Goal: Transaction & Acquisition: Obtain resource

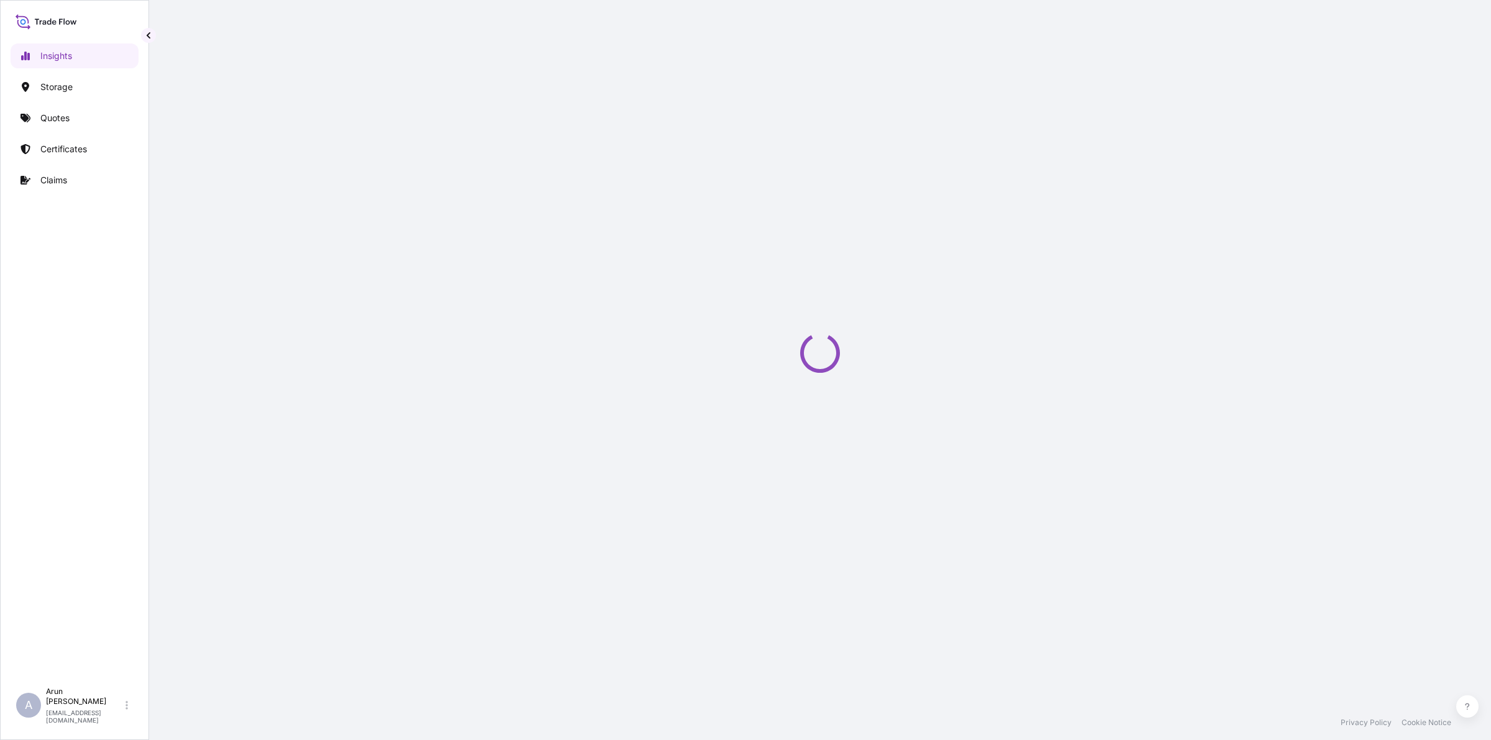
select select "2025"
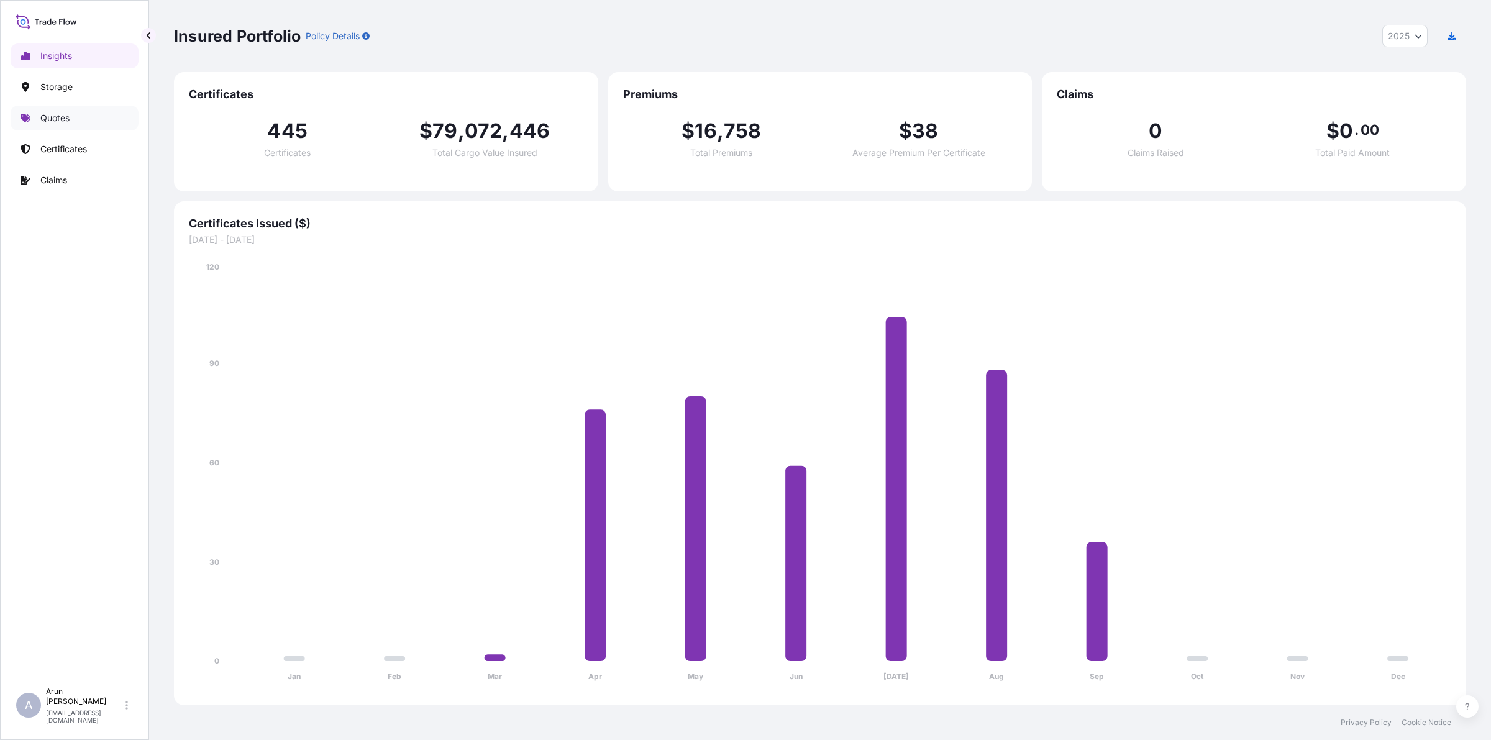
click at [57, 111] on link "Quotes" at bounding box center [75, 118] width 128 height 25
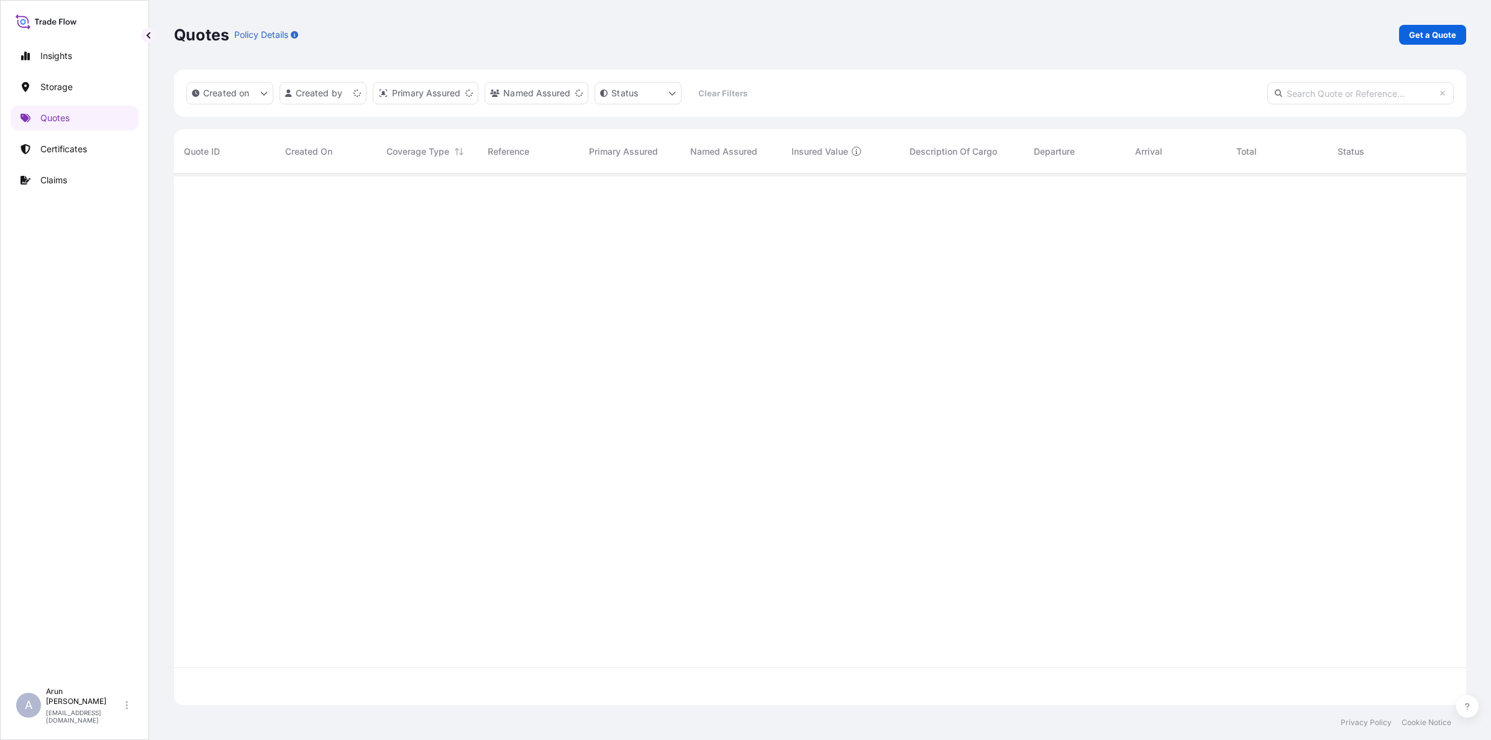
scroll to position [526, 1280]
click at [1433, 32] on p "Get a Quote" at bounding box center [1432, 35] width 47 height 12
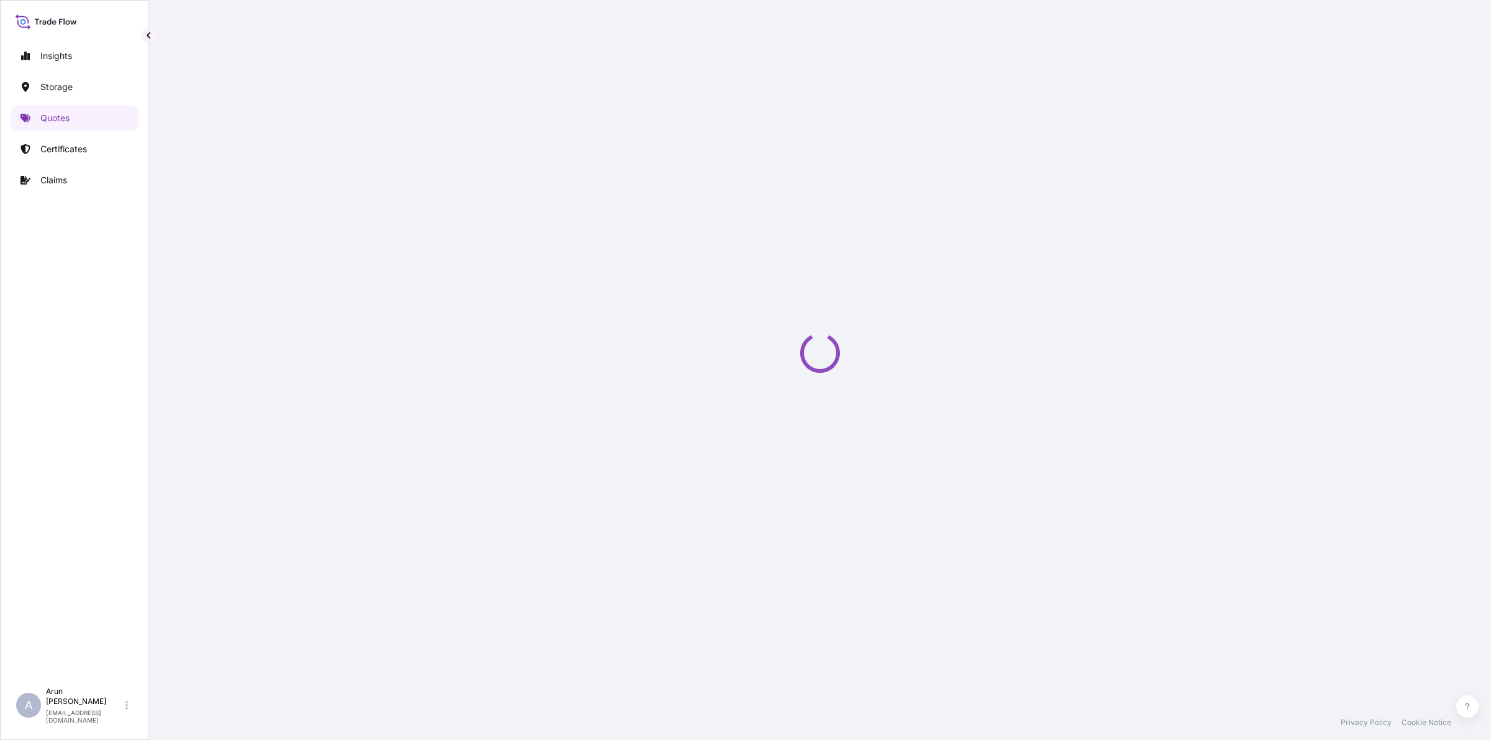
select select "Water"
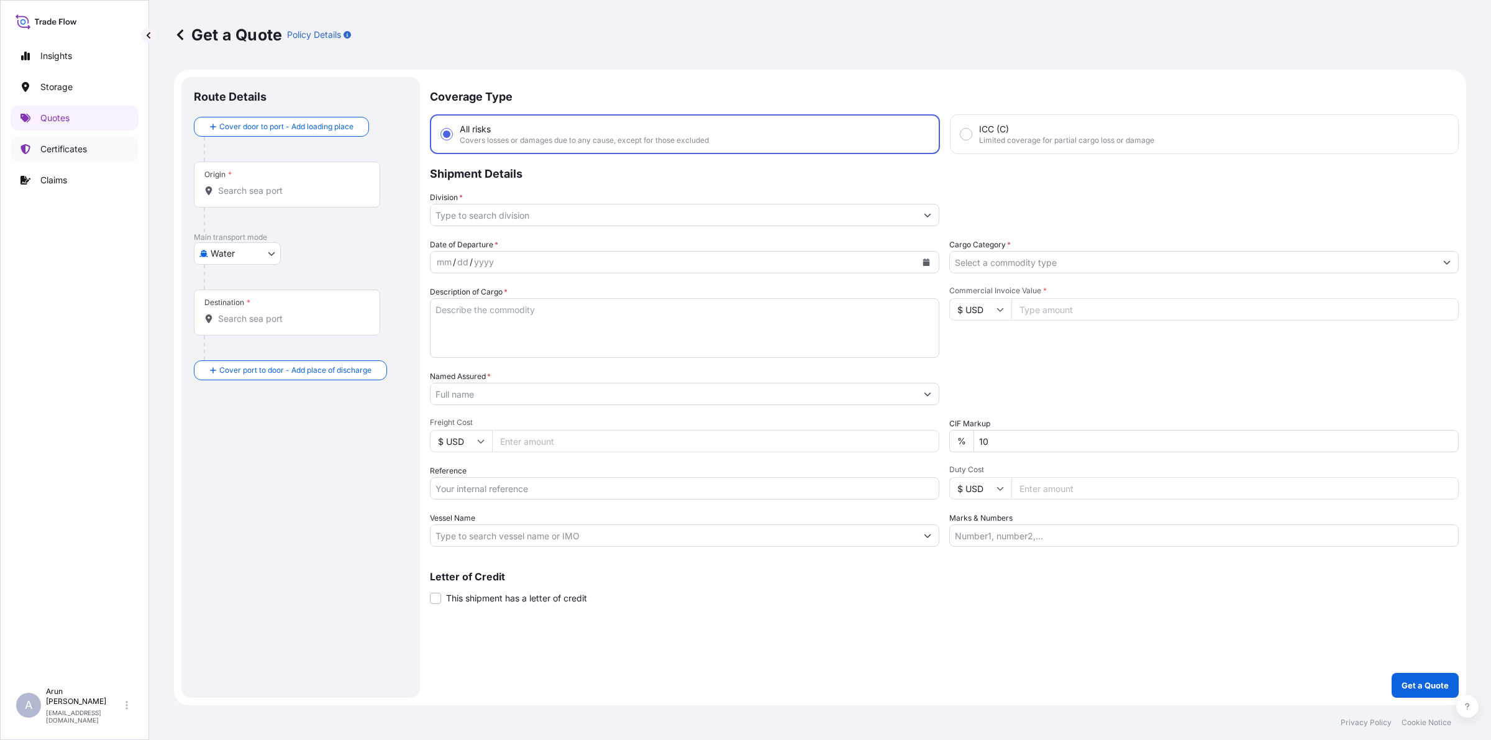
click at [55, 151] on p "Certificates" at bounding box center [63, 149] width 47 height 12
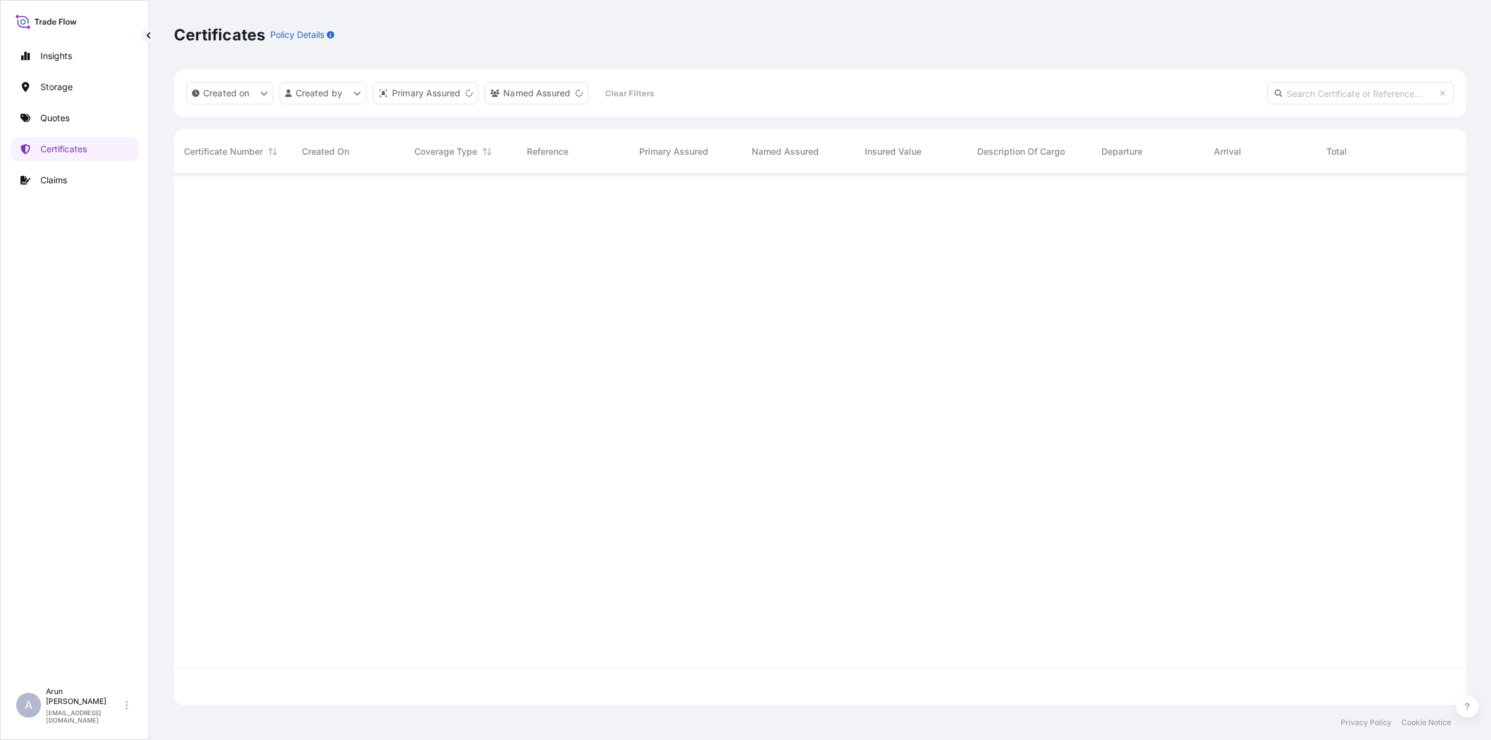
scroll to position [526, 1280]
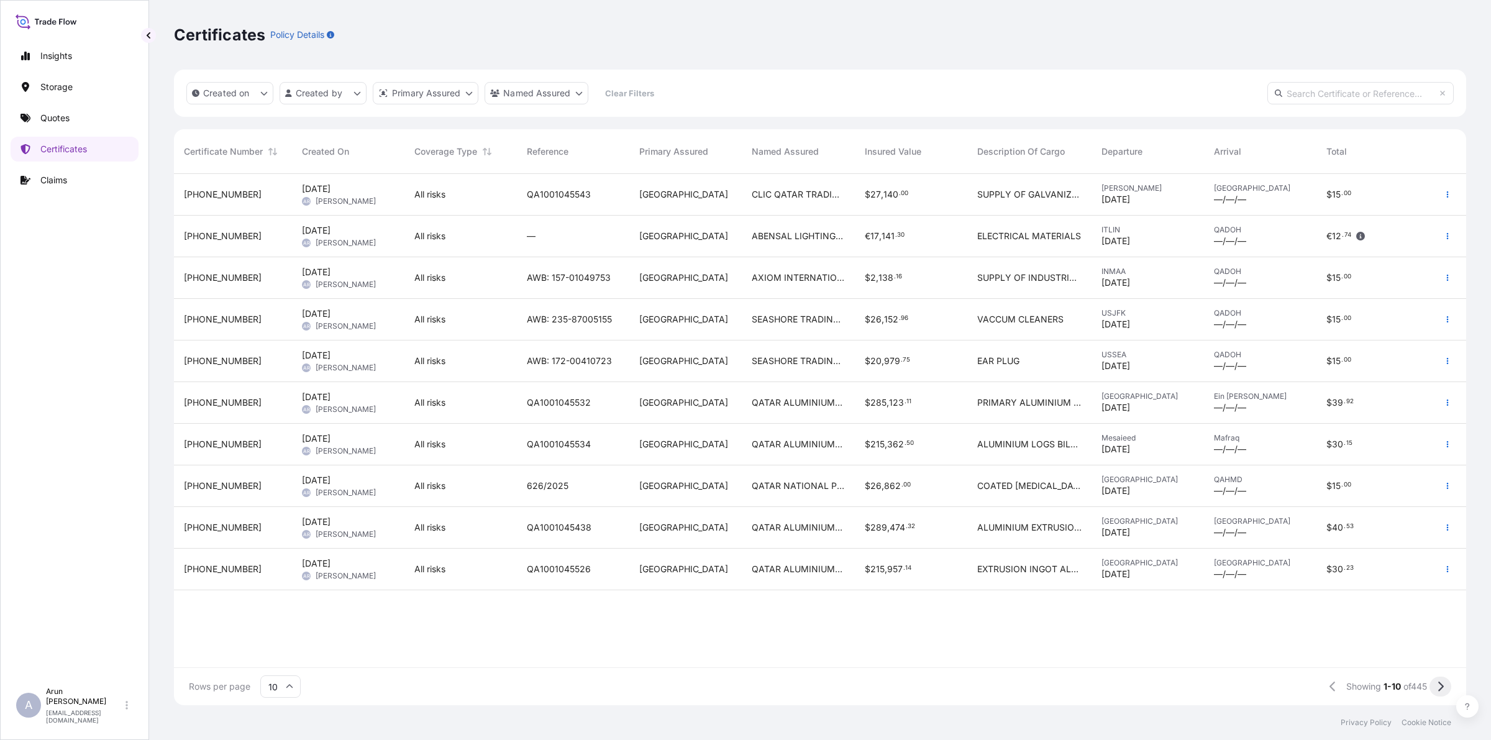
click at [1432, 687] on button at bounding box center [1440, 686] width 22 height 20
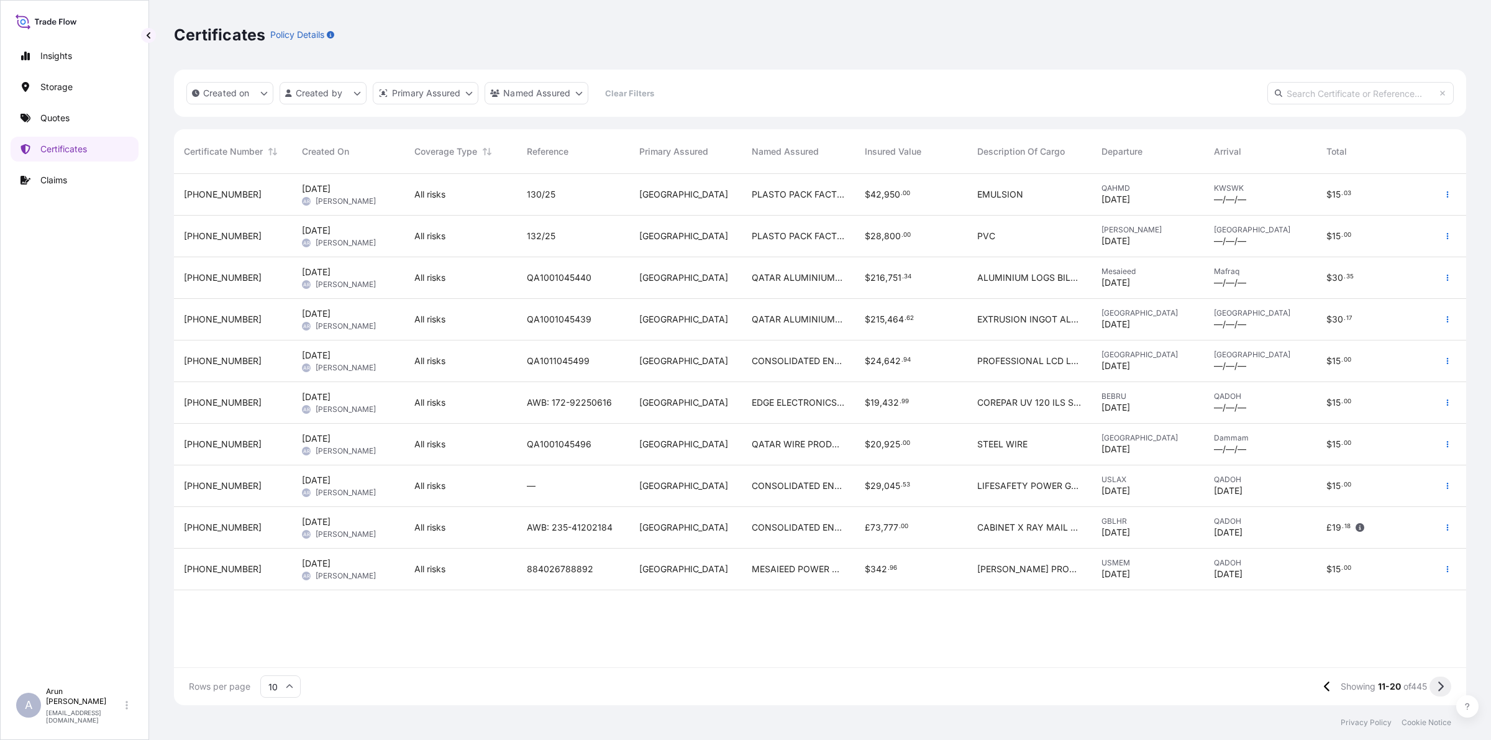
click at [1437, 681] on icon at bounding box center [1440, 686] width 7 height 11
click at [53, 120] on p "Quotes" at bounding box center [54, 118] width 29 height 12
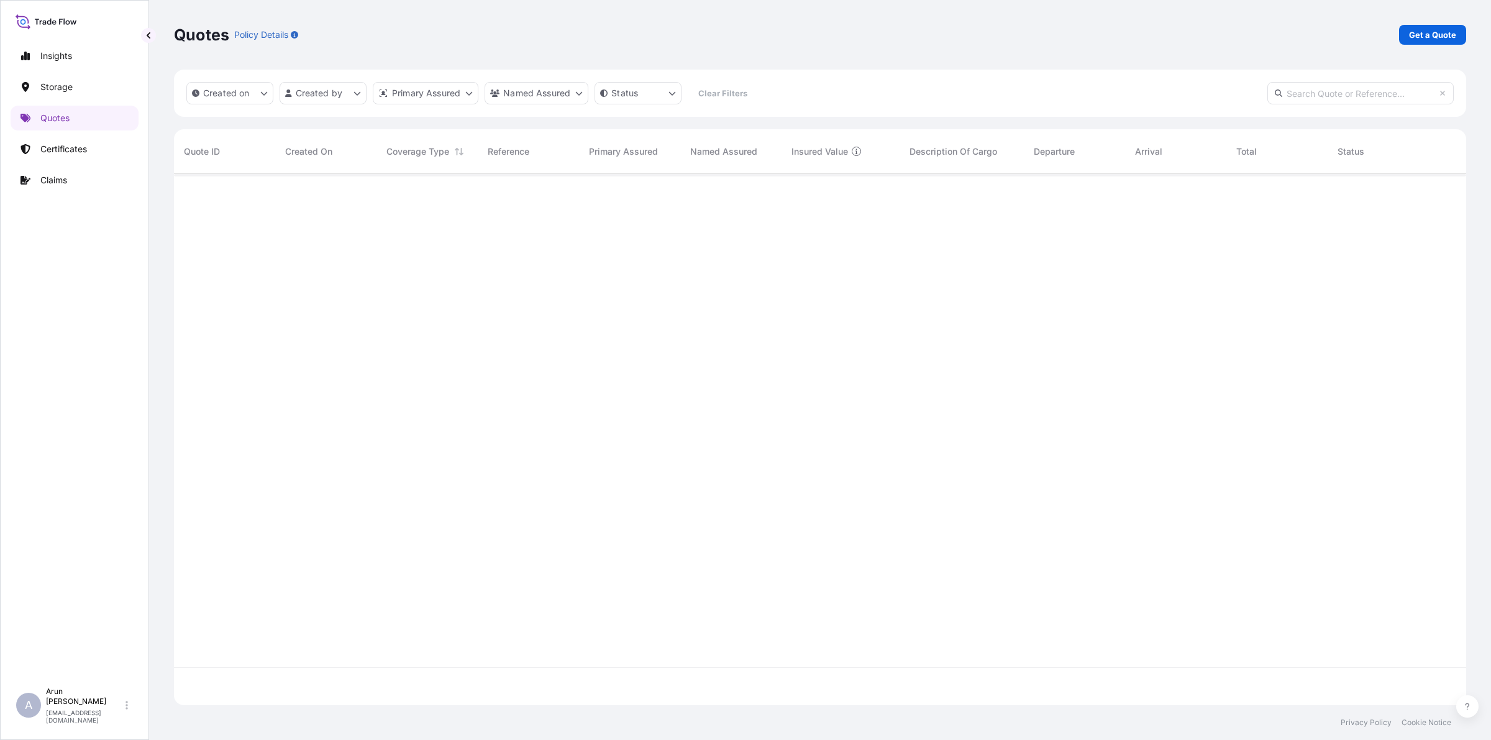
scroll to position [526, 1280]
click at [1418, 34] on p "Get a Quote" at bounding box center [1432, 35] width 47 height 12
select select "Road / [GEOGRAPHIC_DATA]"
select select "Water"
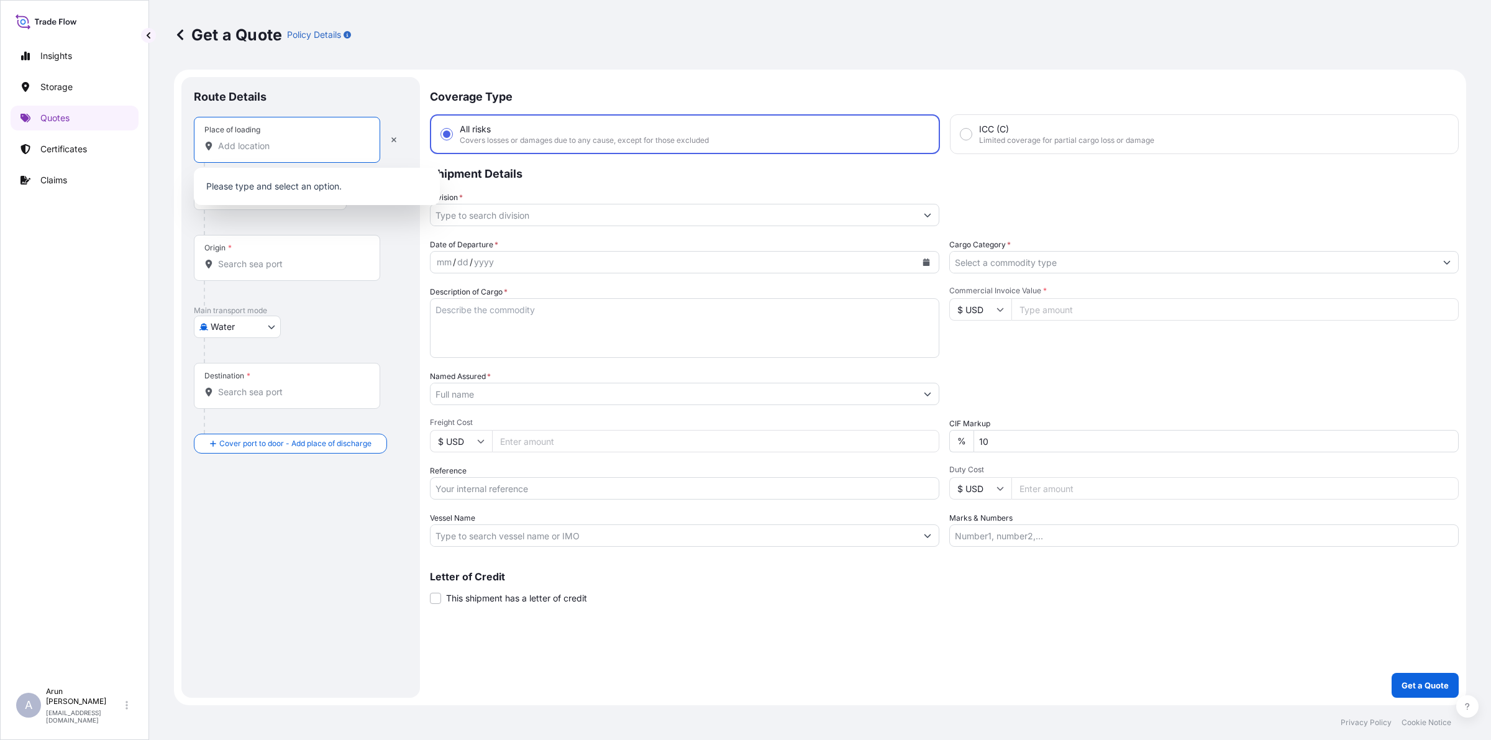
click at [273, 146] on input "Place of loading" at bounding box center [291, 146] width 147 height 12
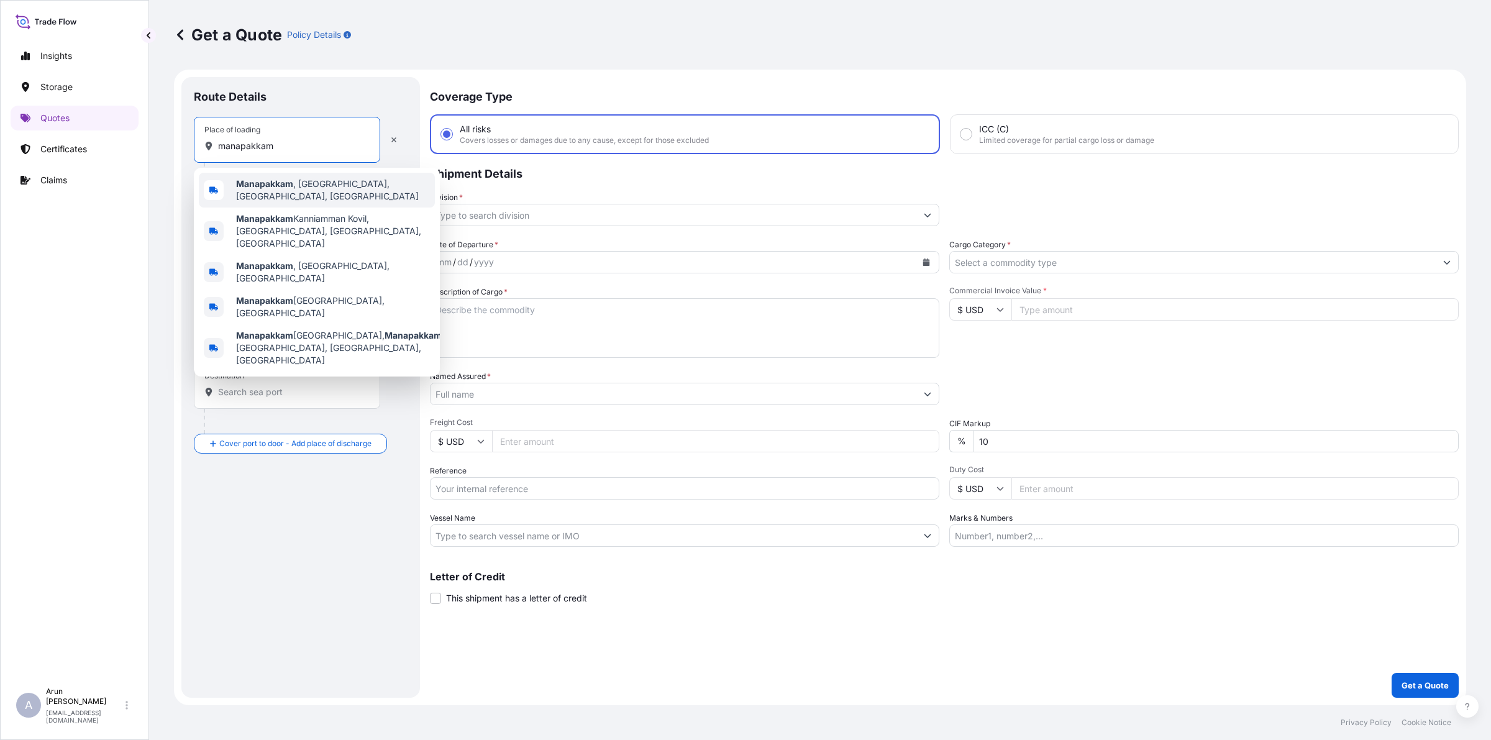
click at [261, 189] on b "Manapakkam" at bounding box center [264, 183] width 57 height 11
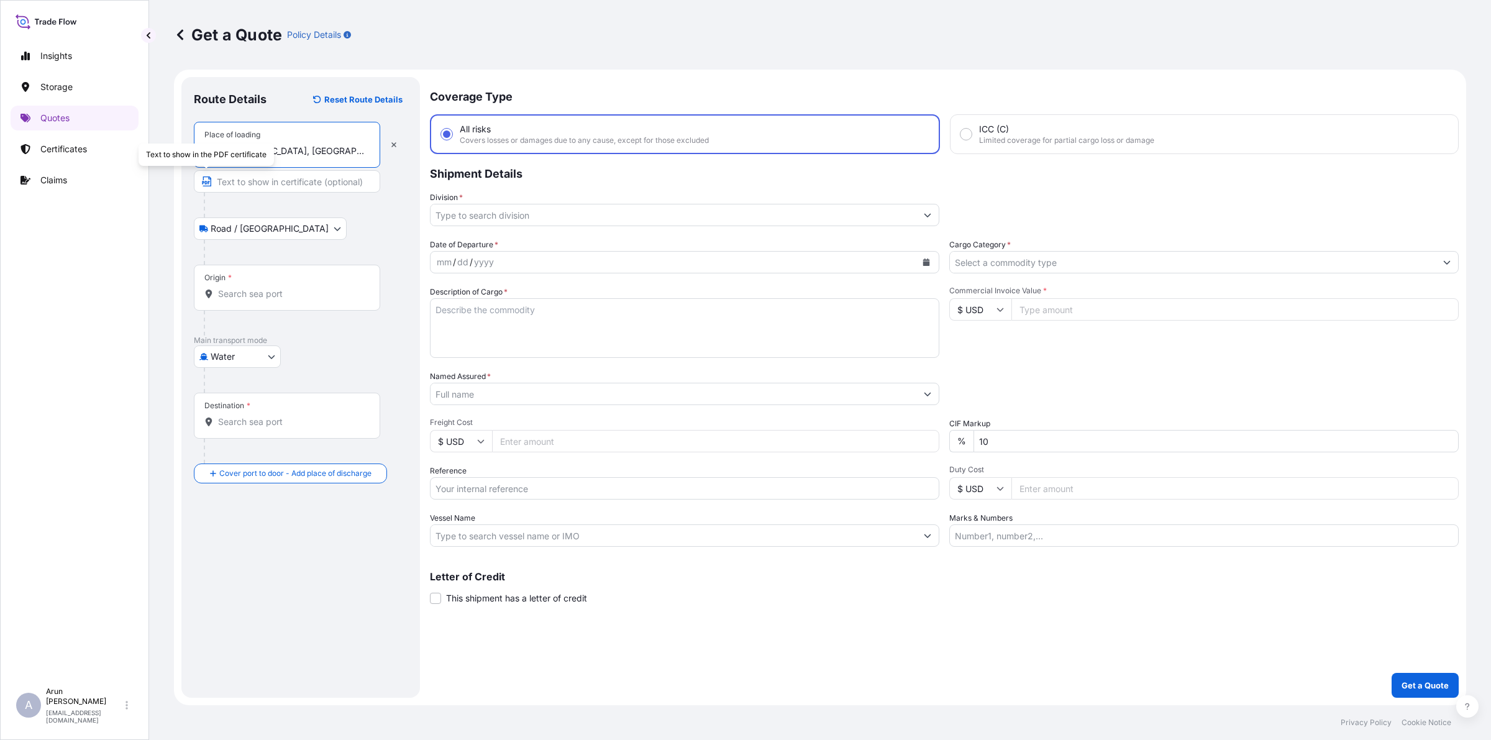
click at [348, 153] on input "Manapakkam, Chennai, Tamil Nadu, India" at bounding box center [291, 151] width 147 height 12
drag, startPoint x: 219, startPoint y: 151, endPoint x: 378, endPoint y: 127, distance: 160.7
click at [378, 127] on div "Place of loading Manapakkam, Chennai, Tamil Nadu, India" at bounding box center [287, 145] width 186 height 46
type input "Manapakkam, Chennai, Tamil Nadu, India"
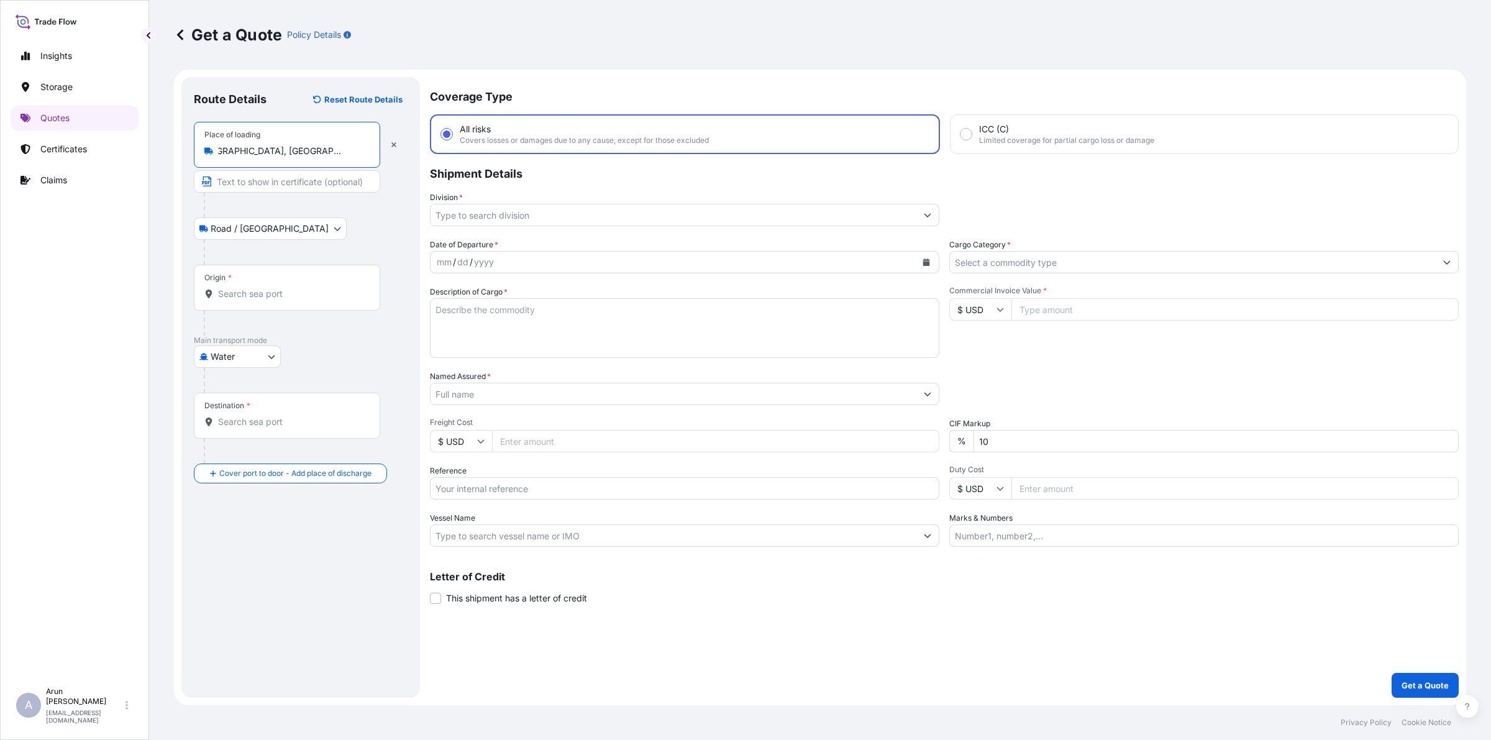
scroll to position [0, 0]
click at [286, 186] on input "Text to appear on certificate" at bounding box center [287, 181] width 186 height 22
type input "l"
paste input "Manapakkam, Chennai, Tamil Nadu, India"
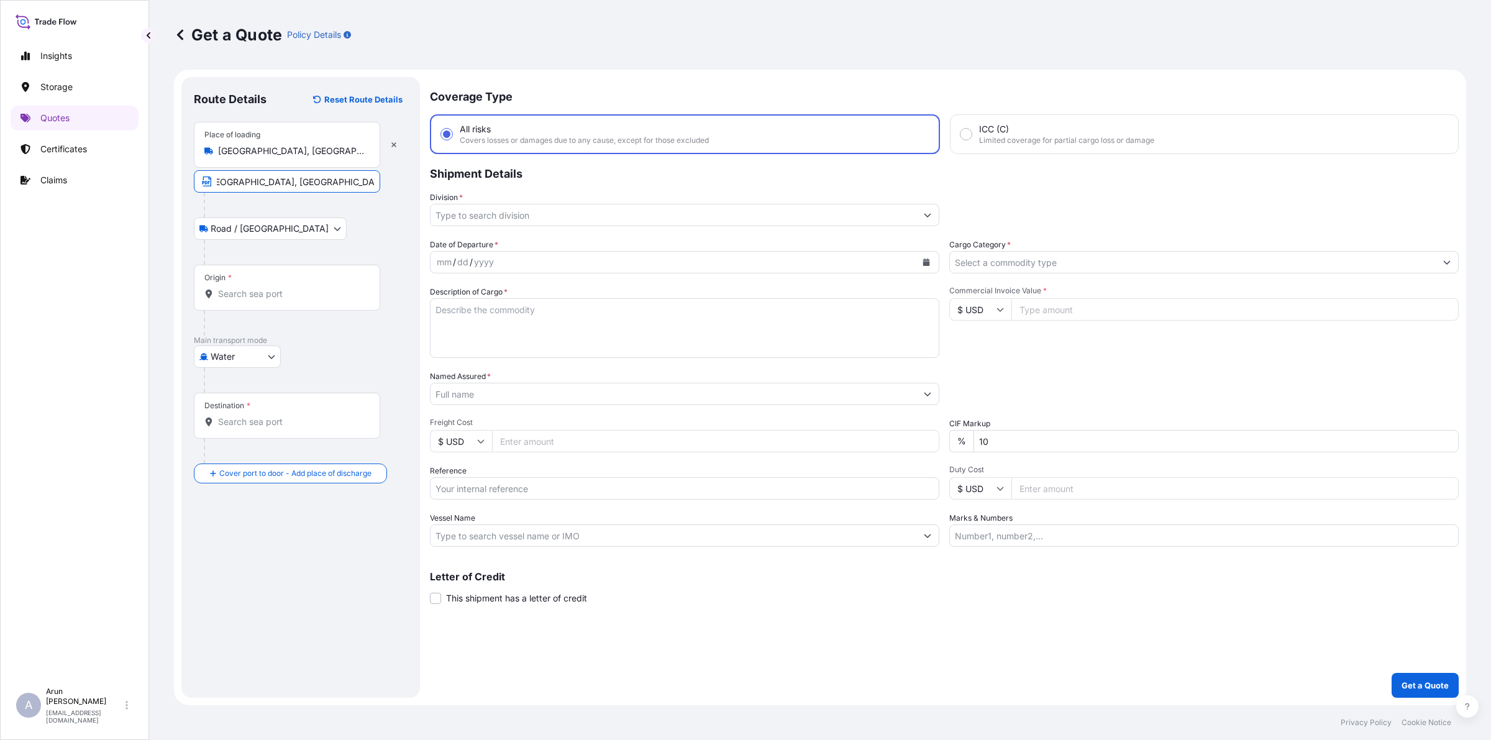
type input "L AND VALVES LIMITED, Manapakkam, Chennai, Tamil Nadu, India"
click at [286, 275] on div "Origin *" at bounding box center [287, 288] width 186 height 46
click at [286, 288] on input "Origin *" at bounding box center [291, 294] width 147 height 12
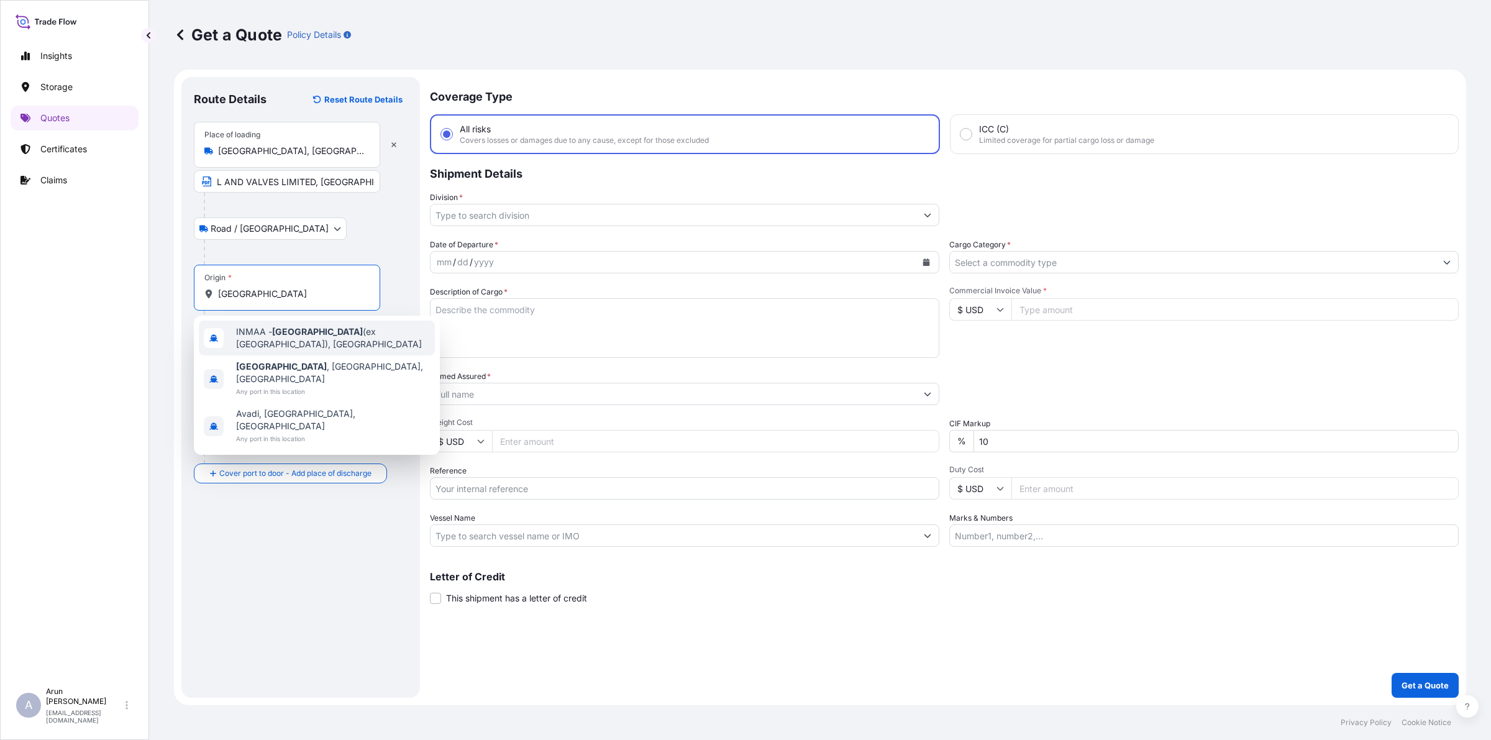
click at [281, 343] on div "INMAA - Chennai (ex Madras), India" at bounding box center [317, 337] width 236 height 35
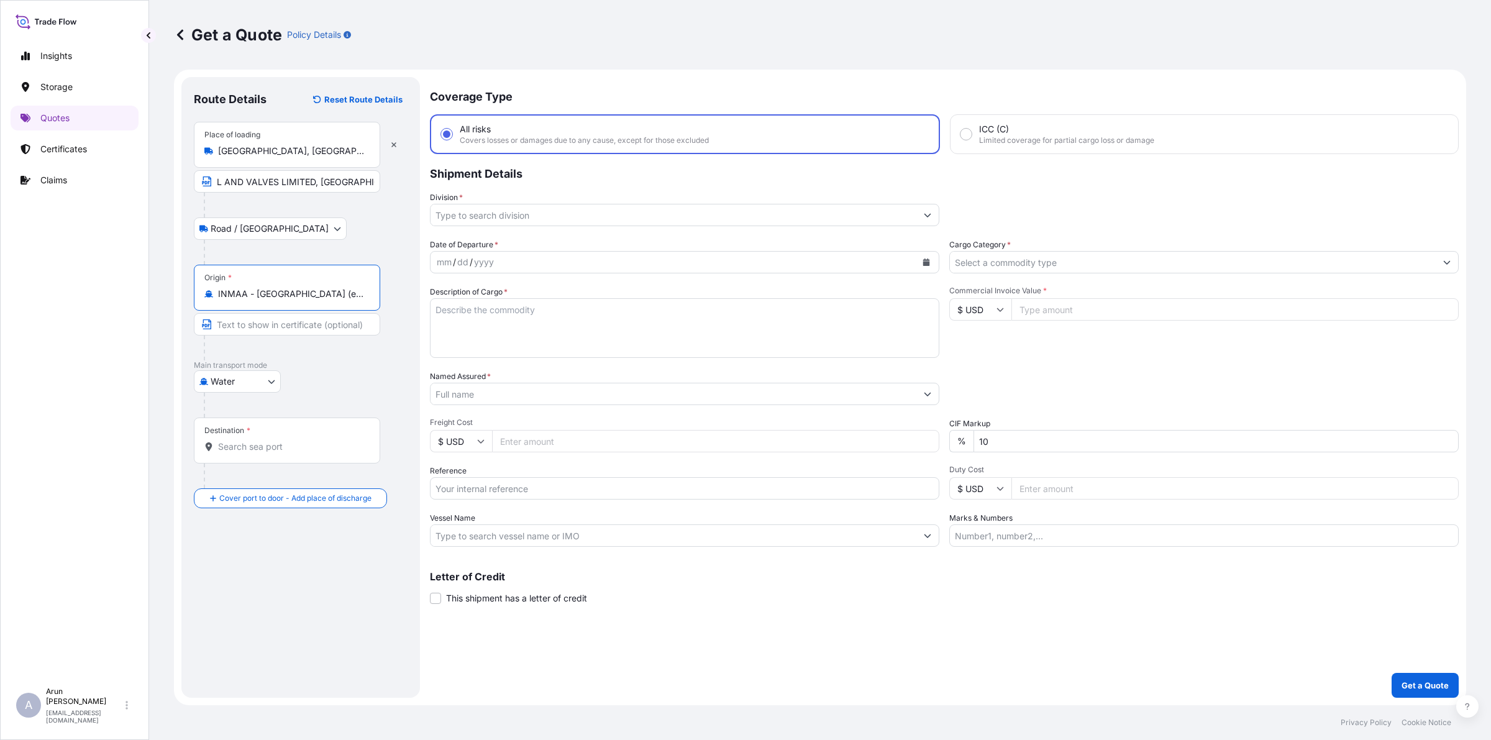
type input "INMAA - Chennai (ex Madras), India"
click at [294, 461] on div "Destination *" at bounding box center [289, 440] width 191 height 46
click at [294, 453] on input "Destination *" at bounding box center [293, 446] width 151 height 12
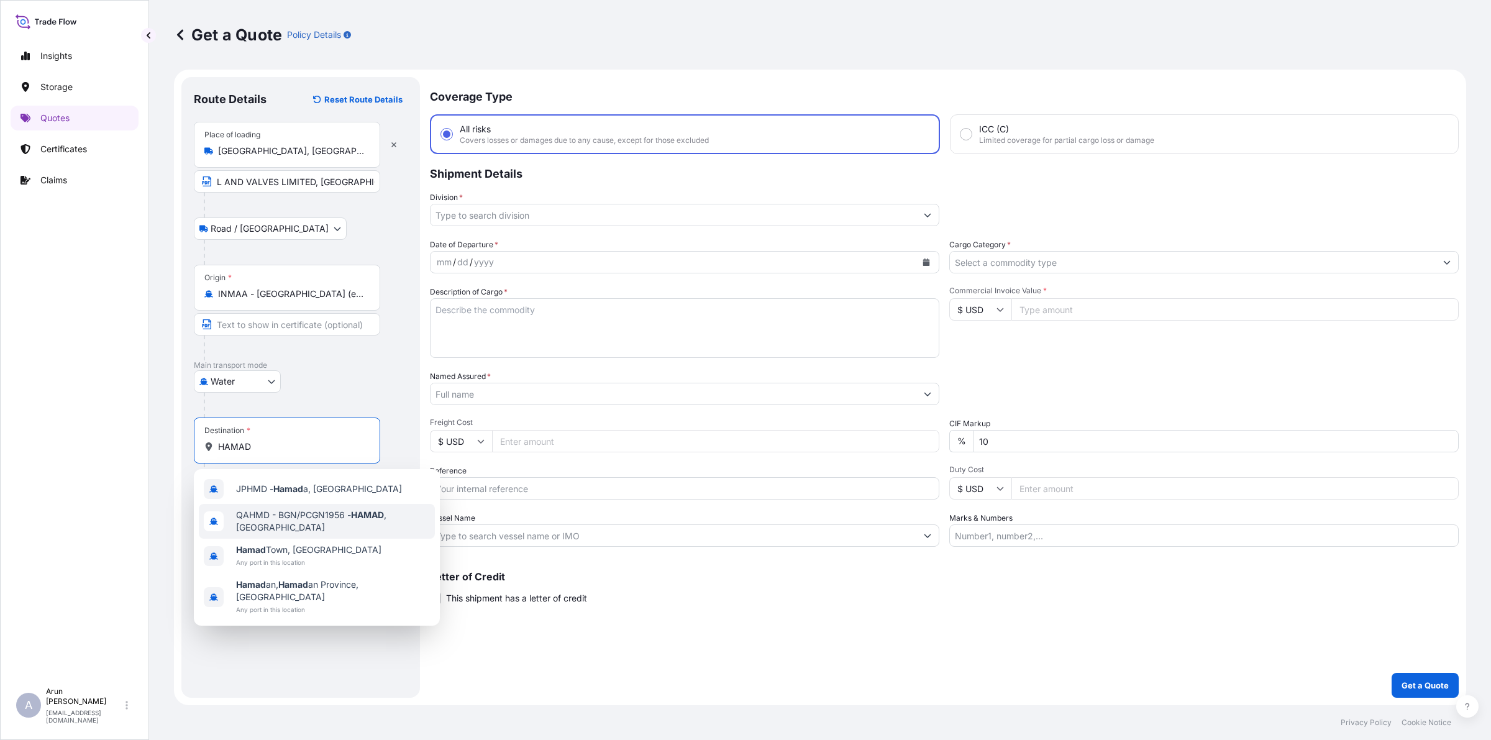
click at [319, 514] on div "JPHMD - Hamad a, Japan QAHMD - BGN/PCGN1956 - HAMAD , Qatar Hamad Town, Bahrain…" at bounding box center [317, 547] width 246 height 157
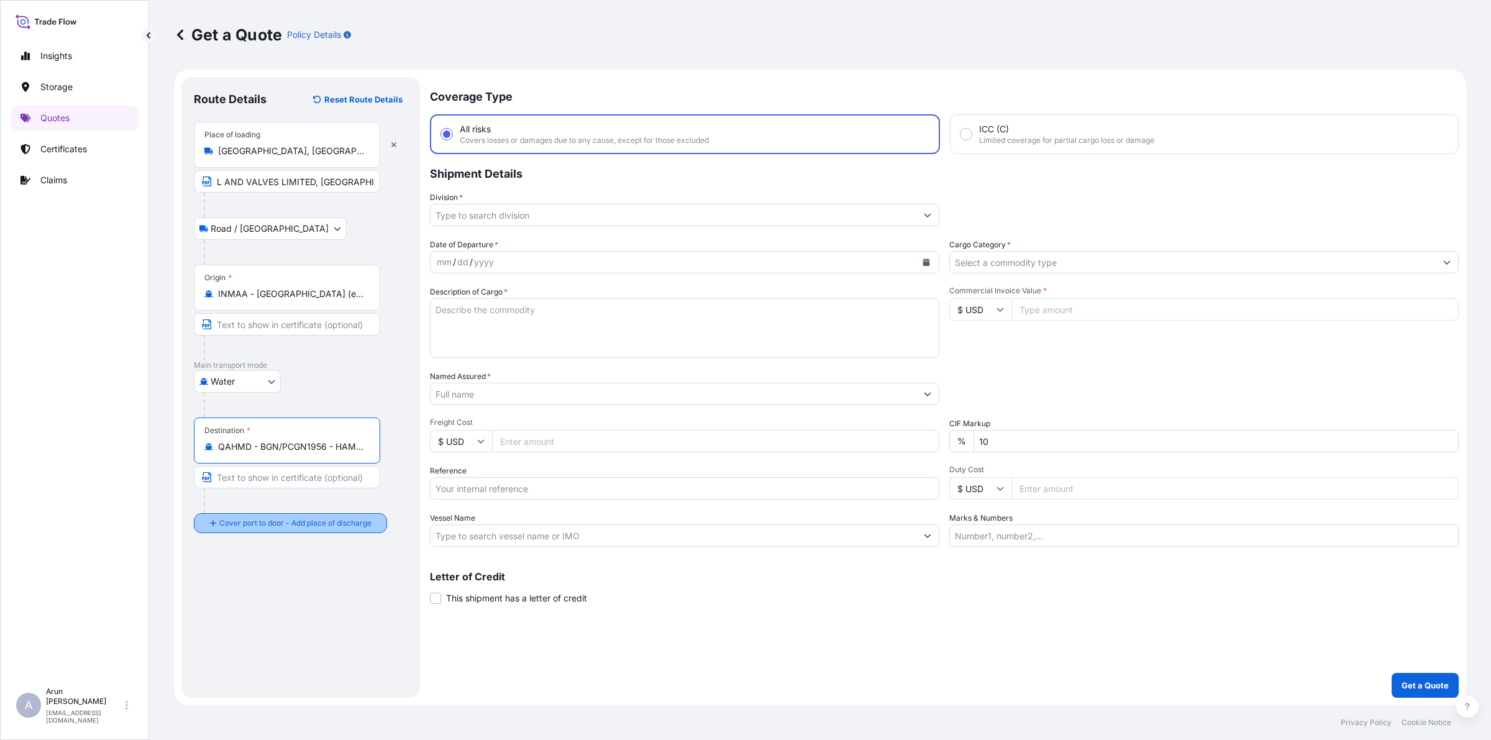
type input "QAHMD - BGN/PCGN1956 - HAMAD, Qatar"
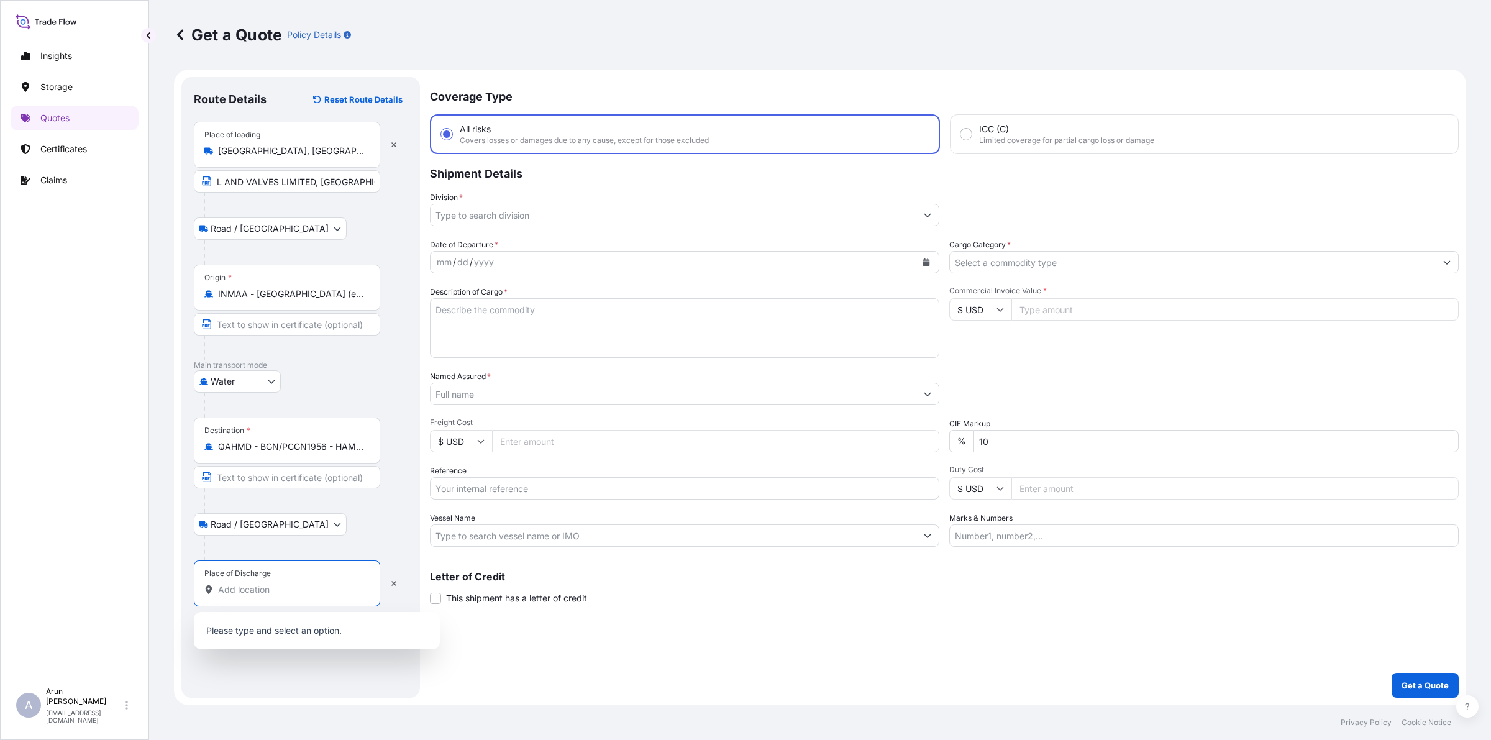
click at [293, 596] on input "Place of Discharge" at bounding box center [291, 589] width 147 height 12
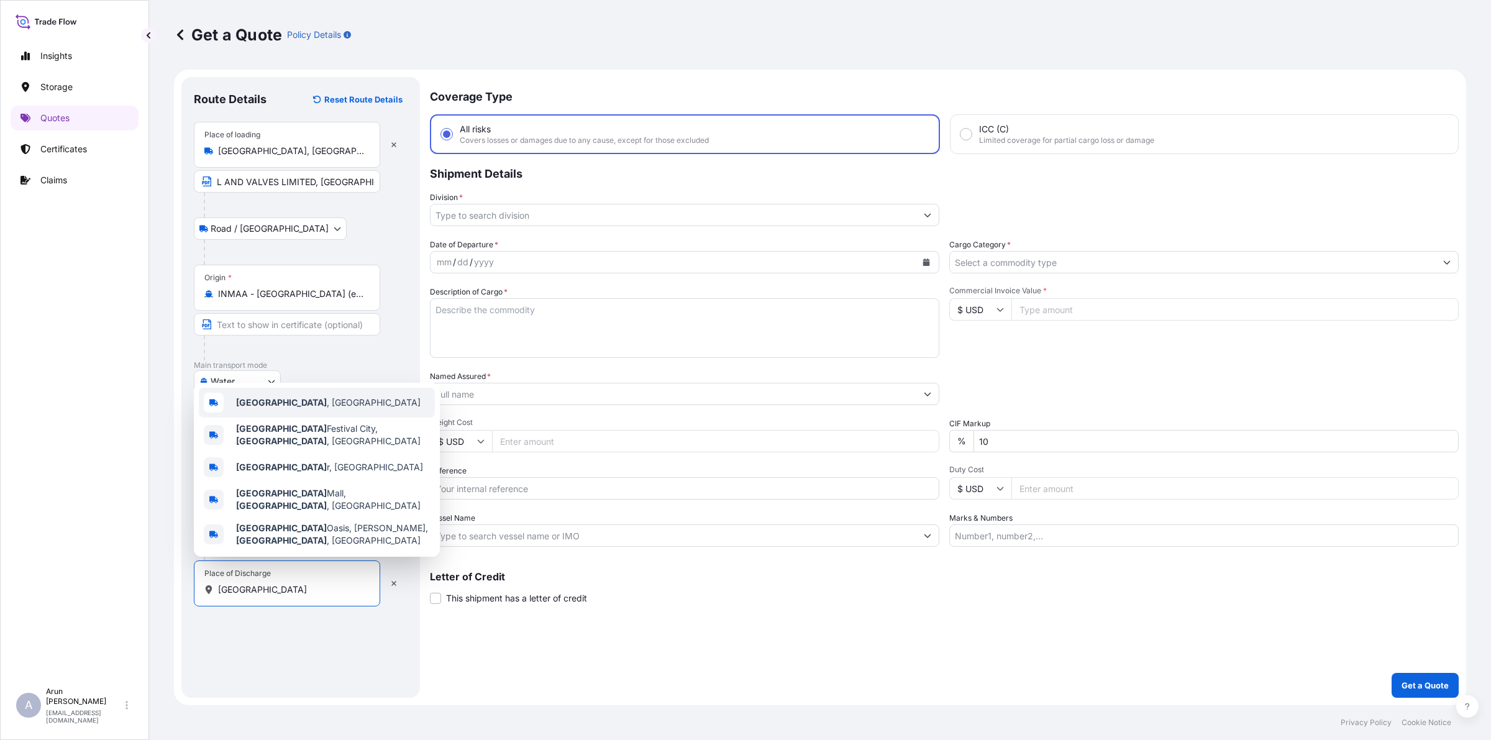
click at [271, 409] on span "Doha , Qatar" at bounding box center [328, 402] width 184 height 12
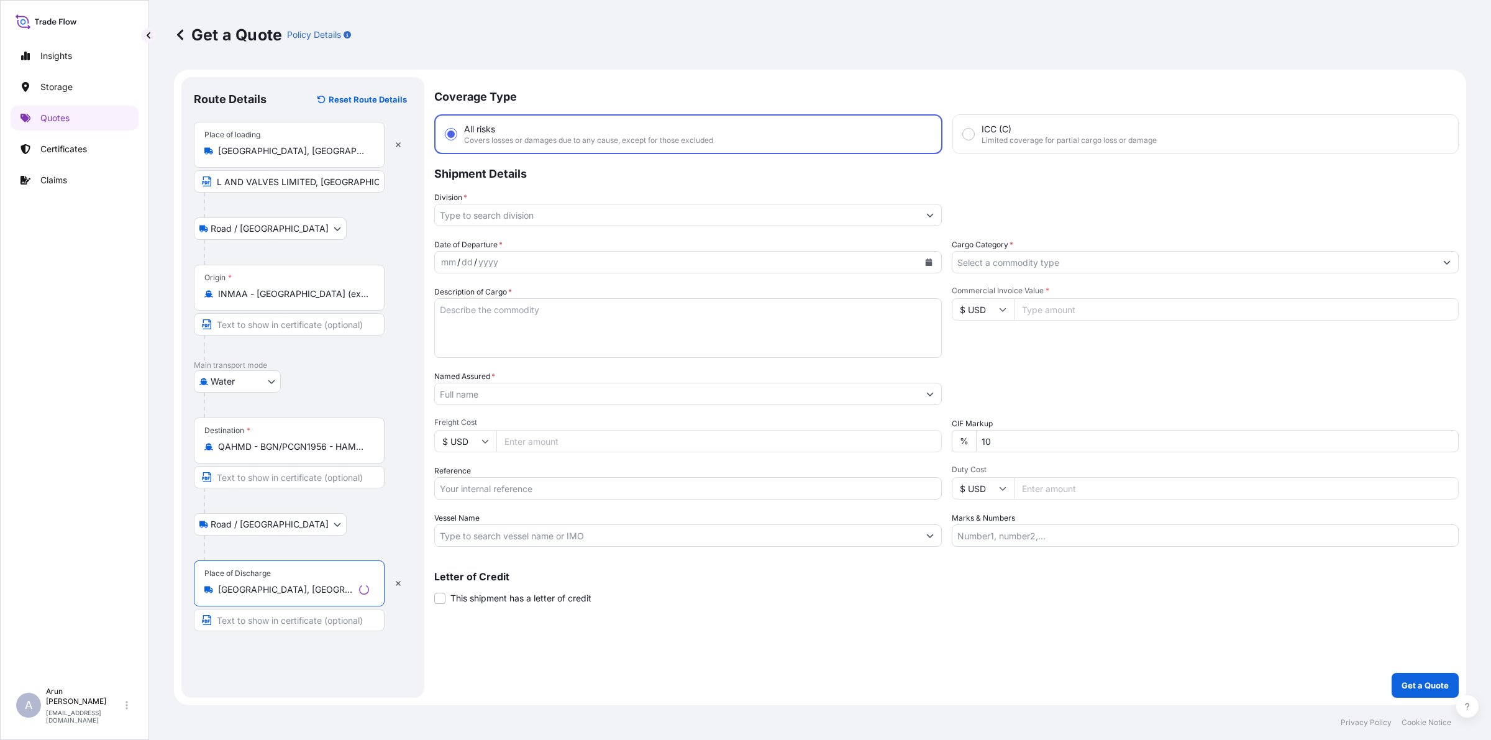
type input "Doha, Qatar"
click at [297, 629] on input "Text to appear on certificate" at bounding box center [289, 620] width 191 height 22
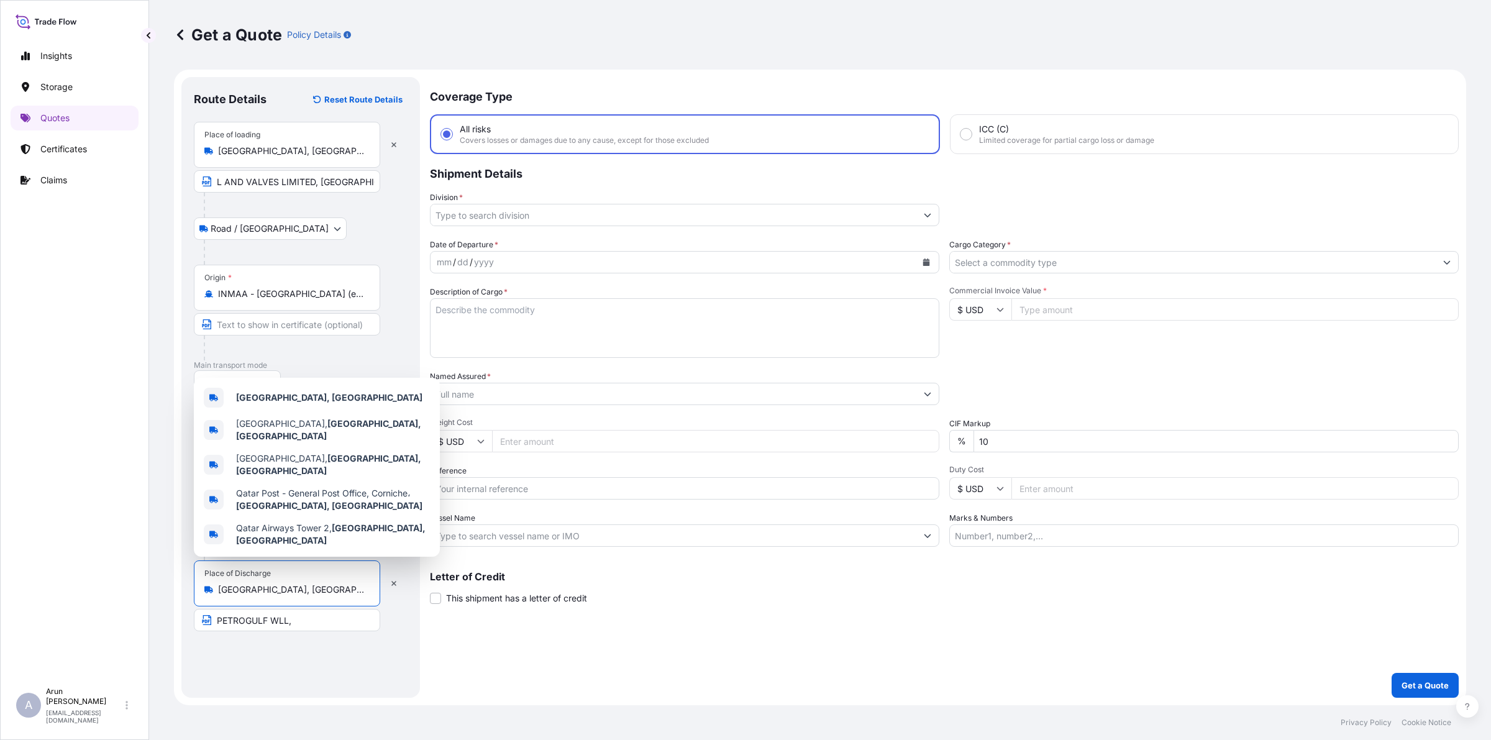
drag, startPoint x: 245, startPoint y: 595, endPoint x: 202, endPoint y: 602, distance: 43.5
click at [202, 602] on div "Place of Discharge Doha, Qatar" at bounding box center [287, 583] width 186 height 46
click at [273, 402] on b "Doha, Qatar" at bounding box center [329, 397] width 186 height 11
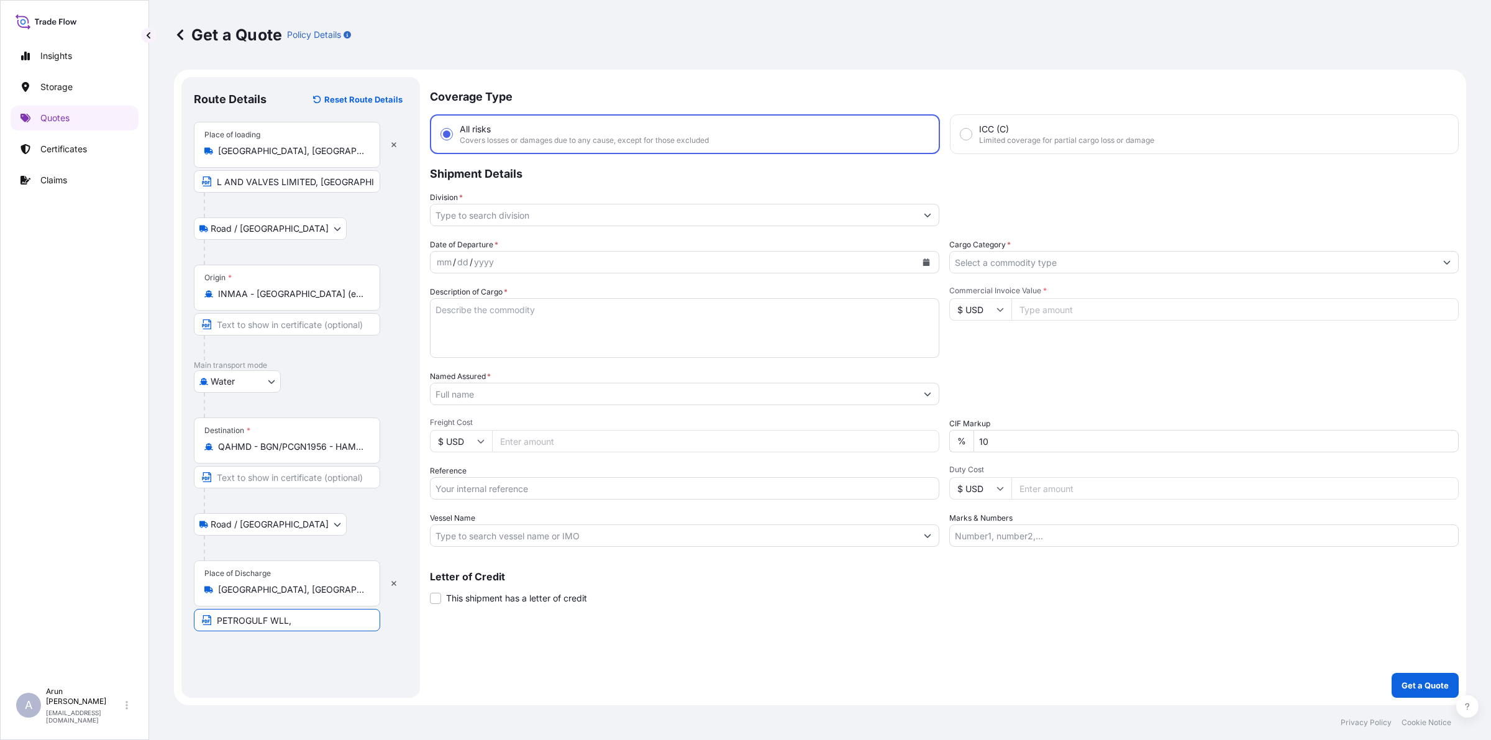
click at [286, 619] on input "PETROGULF WLL," at bounding box center [287, 620] width 186 height 22
paste input "Doha, Qatar"
click at [294, 622] on input "PETROGULF WLL ,Doha, Qatar" at bounding box center [287, 620] width 186 height 22
drag, startPoint x: 288, startPoint y: 623, endPoint x: 227, endPoint y: 630, distance: 60.7
click at [222, 630] on input "PETROGULF WLL , Doha, Qatar" at bounding box center [287, 620] width 186 height 22
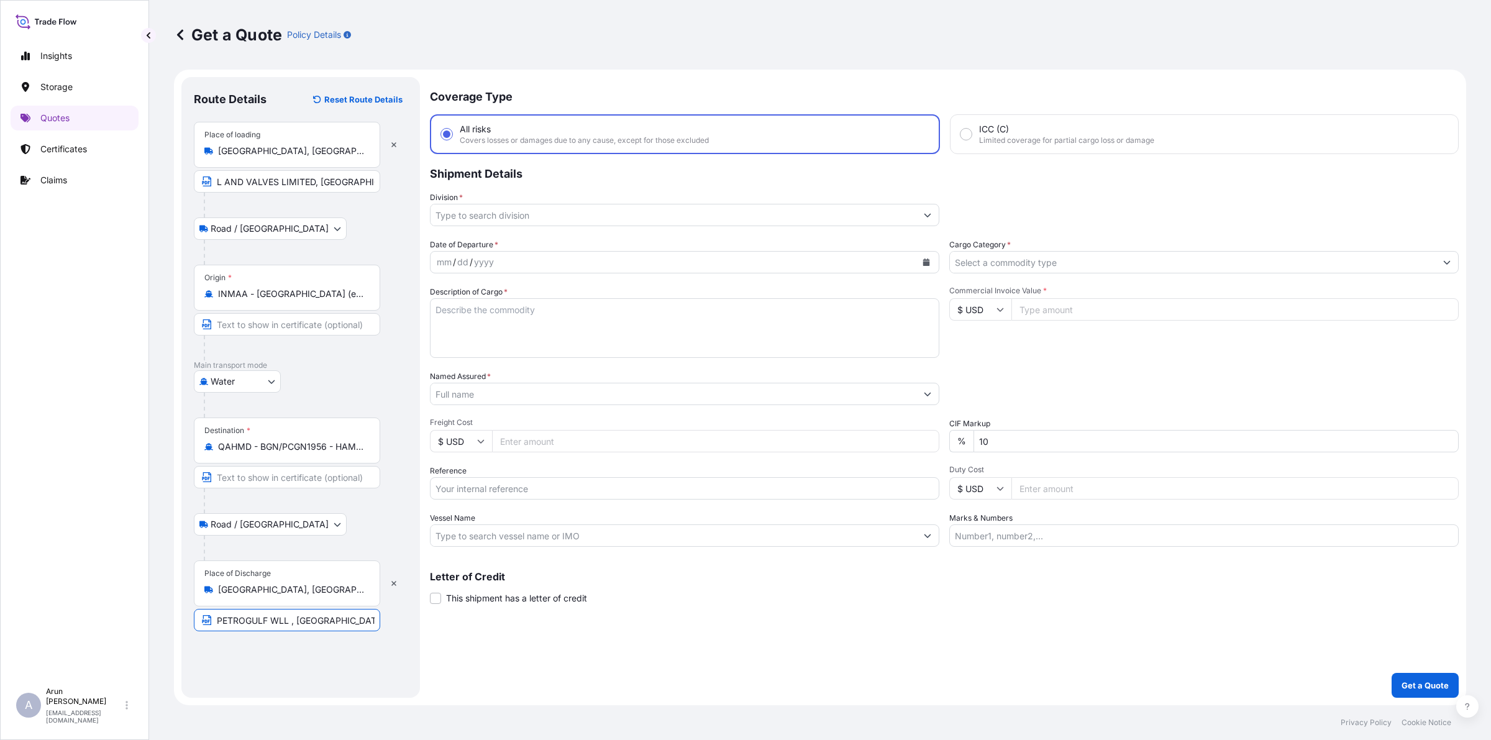
click at [293, 619] on input "PETROGULF WLL , Doha, Qatar" at bounding box center [287, 620] width 186 height 22
type input "PETROGULF WLL , Doha, Qatar"
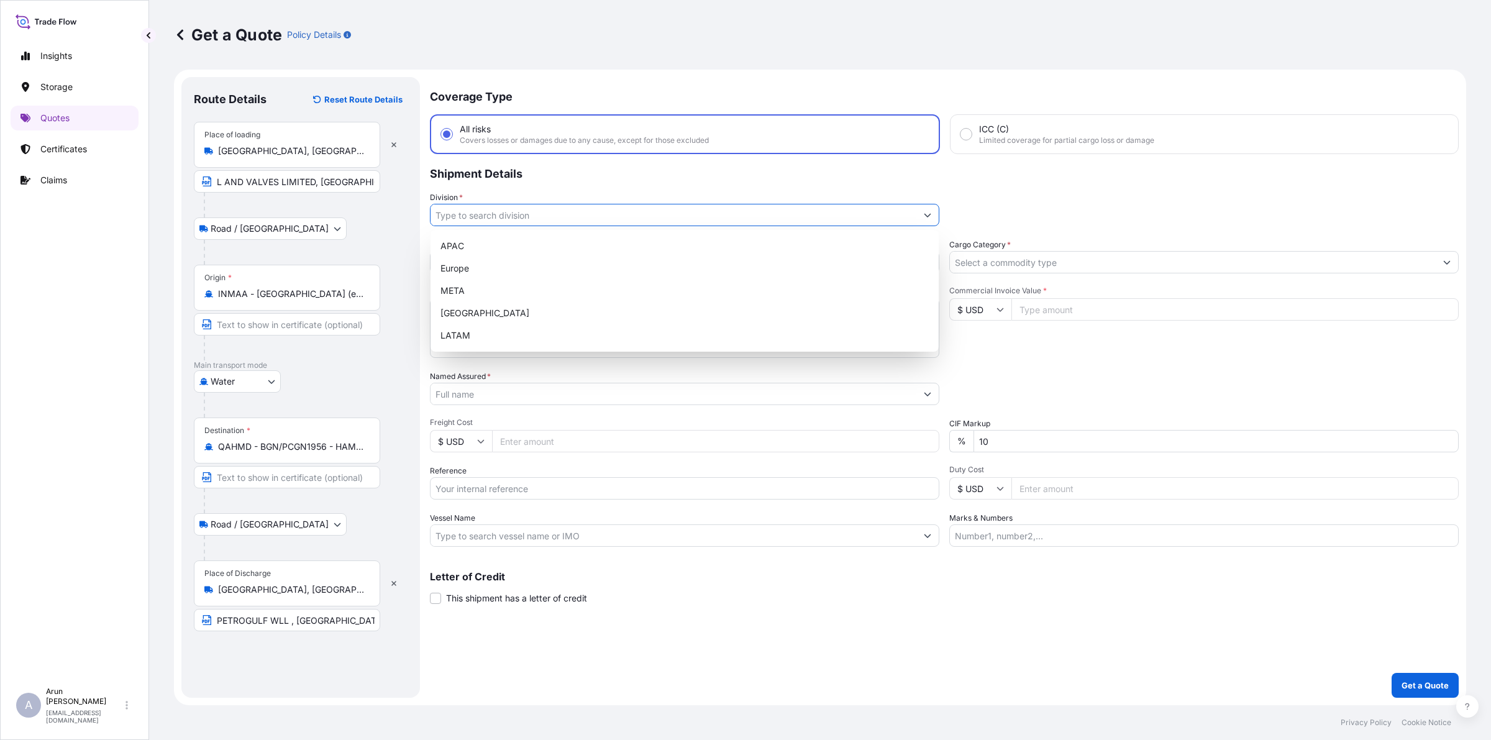
click at [457, 215] on input "Division *" at bounding box center [673, 215] width 486 height 22
click at [449, 283] on div "META" at bounding box center [684, 290] width 498 height 22
type input "META"
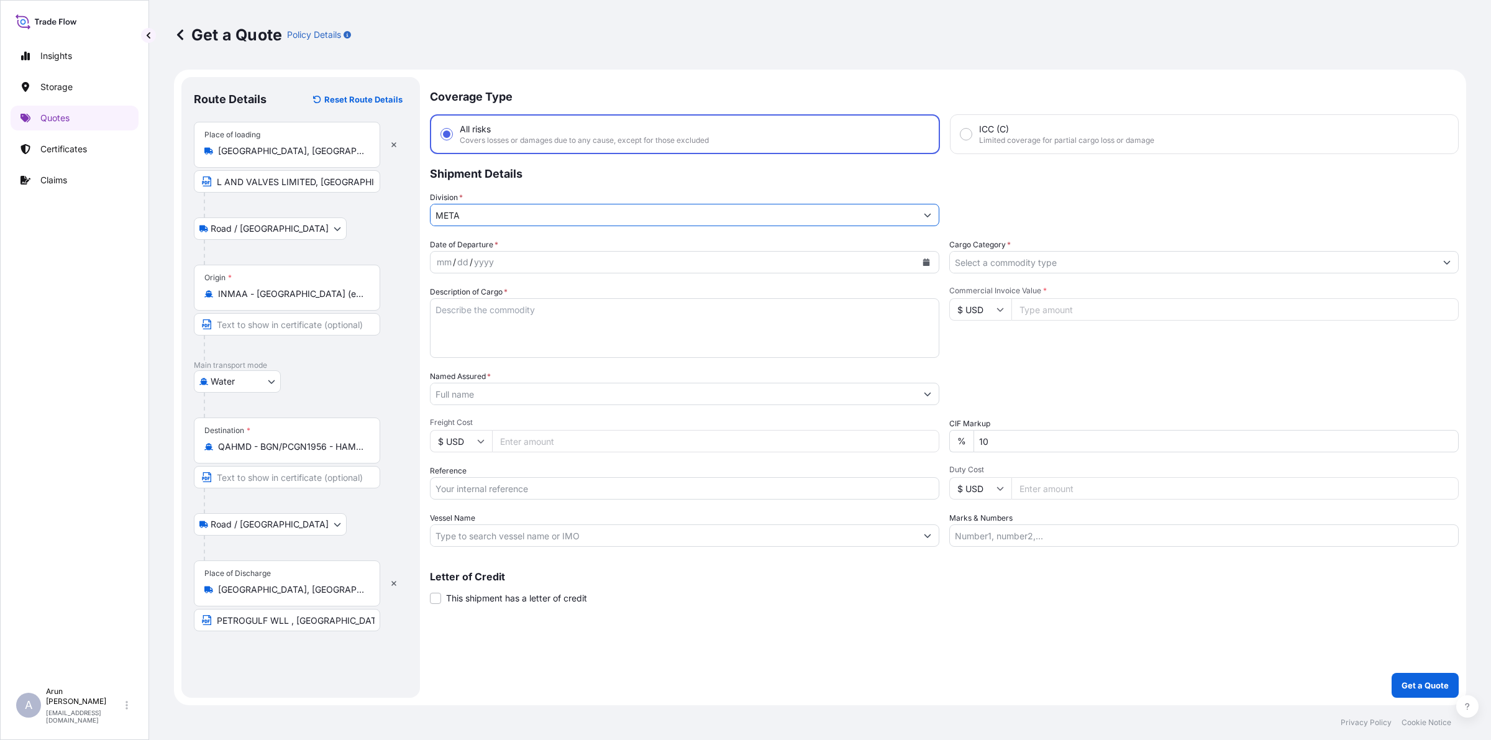
click at [989, 265] on input "Cargo Category *" at bounding box center [1193, 262] width 486 height 22
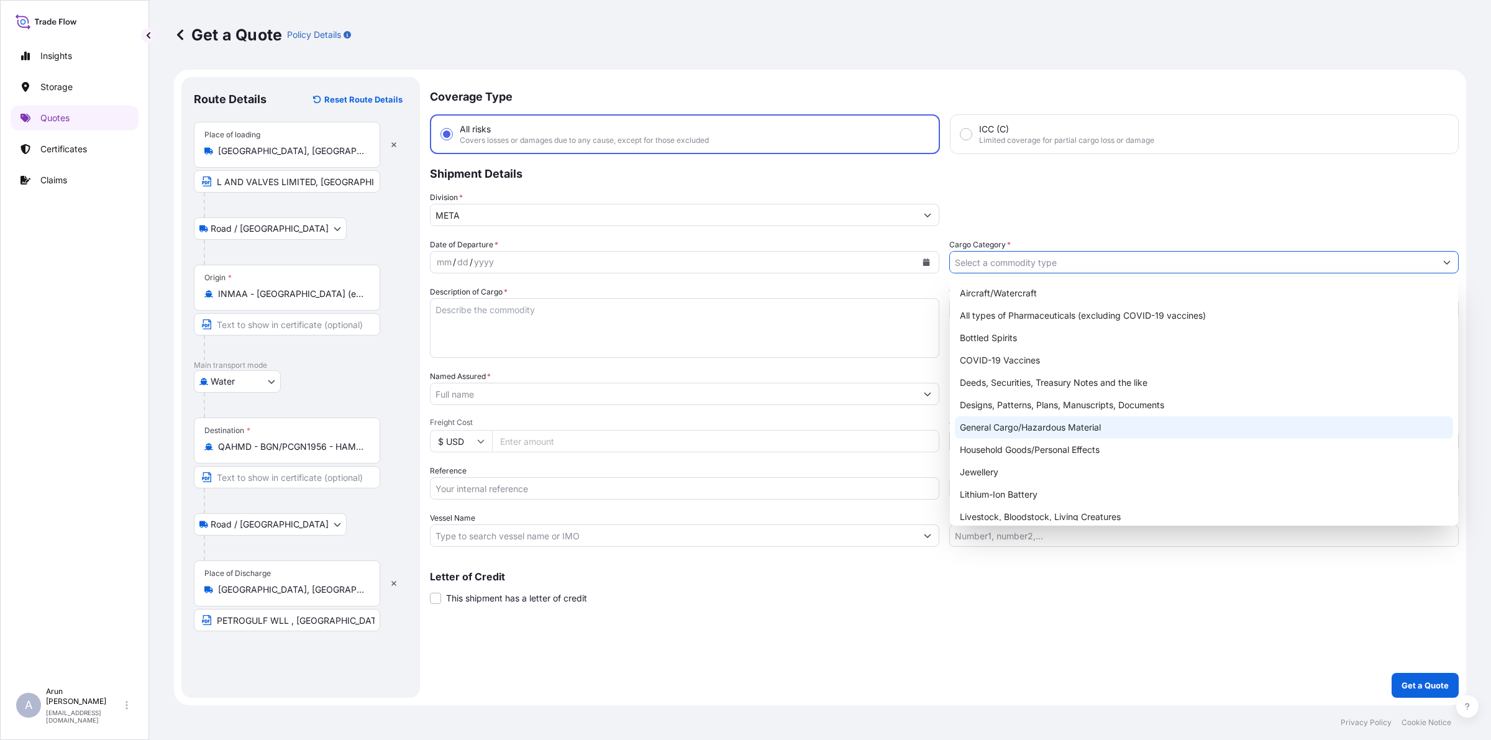
click at [992, 419] on div "General Cargo/Hazardous Material" at bounding box center [1204, 427] width 498 height 22
type input "General Cargo/Hazardous Material"
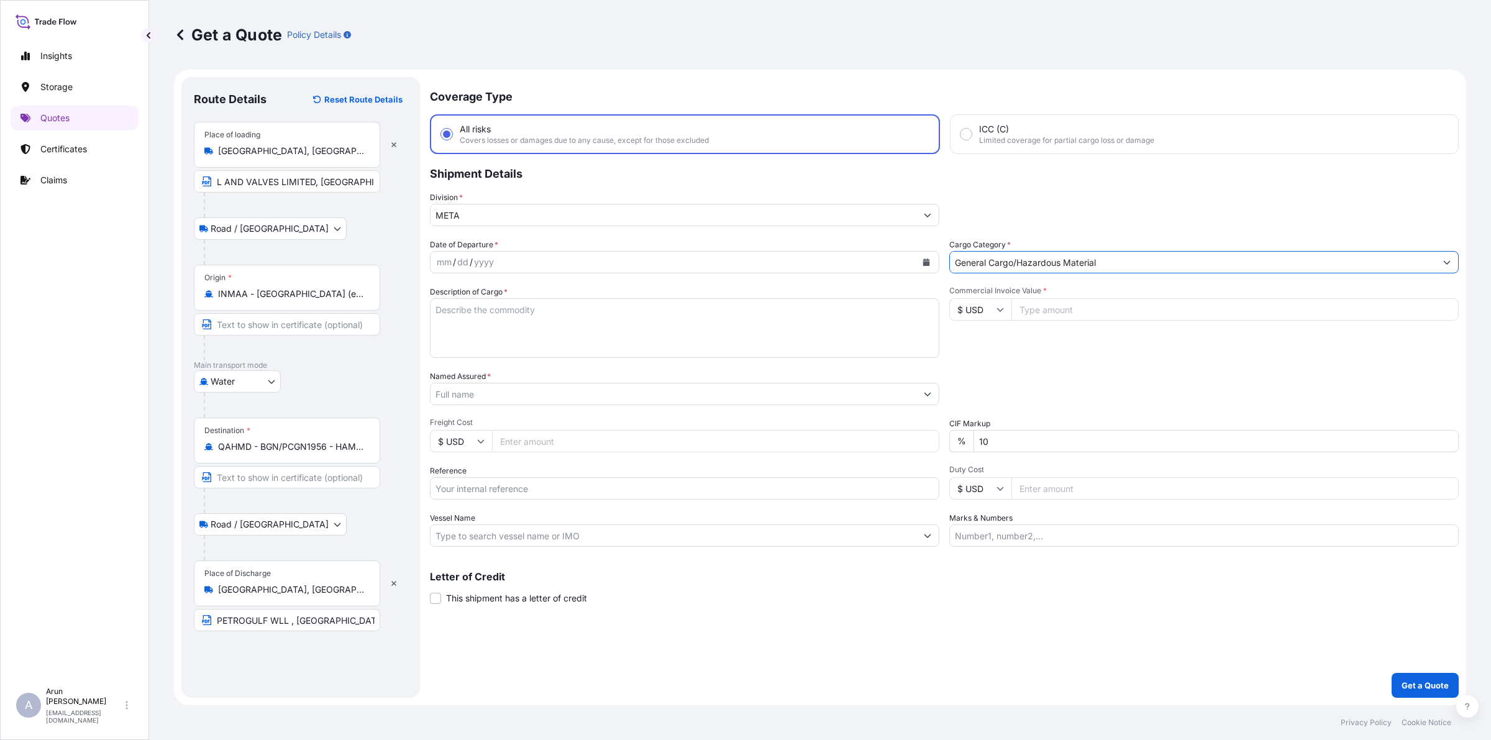
click at [926, 265] on button "Calendar" at bounding box center [926, 262] width 20 height 20
click at [542, 343] on div "4" at bounding box center [546, 342] width 22 height 22
click at [537, 326] on textarea "Description of Cargo *" at bounding box center [684, 328] width 509 height 60
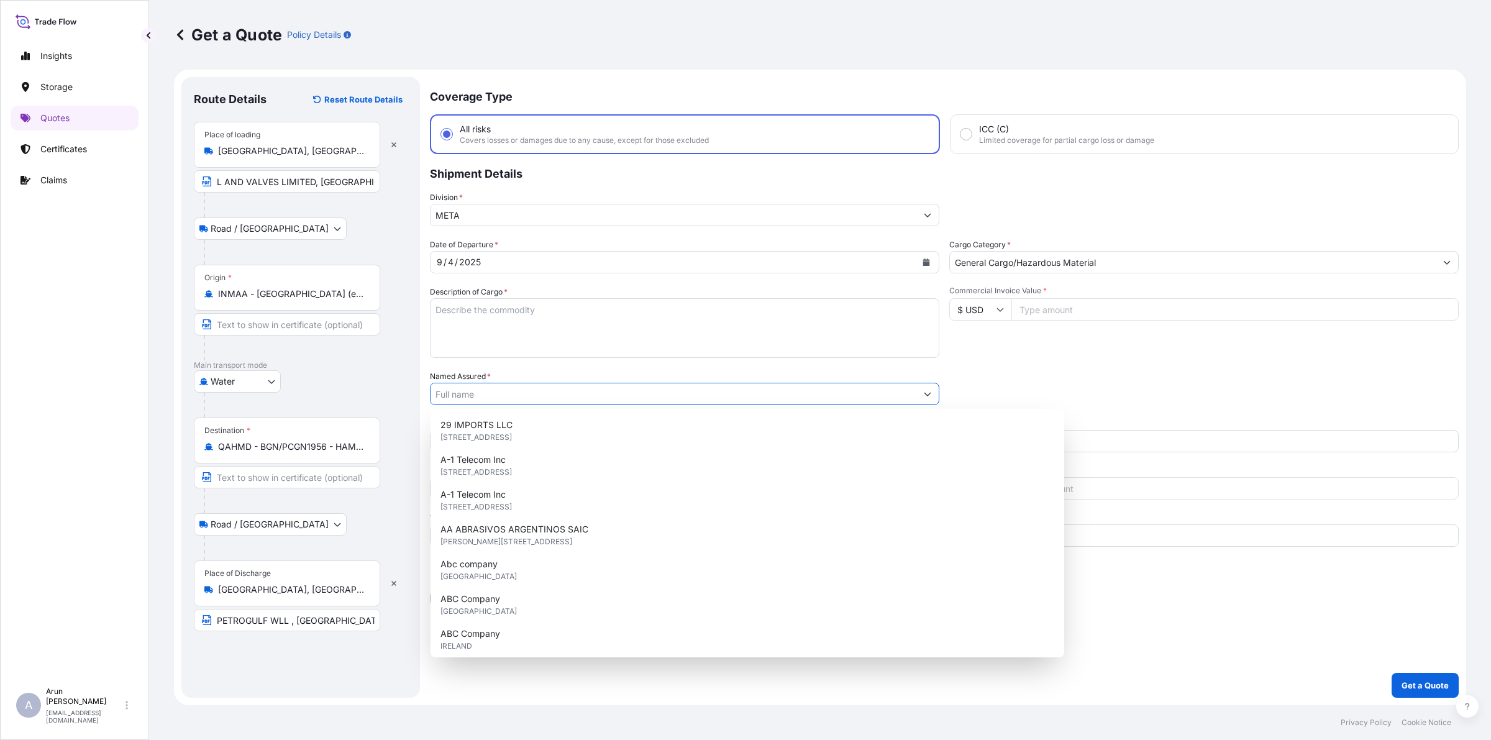
click at [529, 395] on input "Named Assured *" at bounding box center [673, 394] width 486 height 22
paste input "ETROGULF WLL"
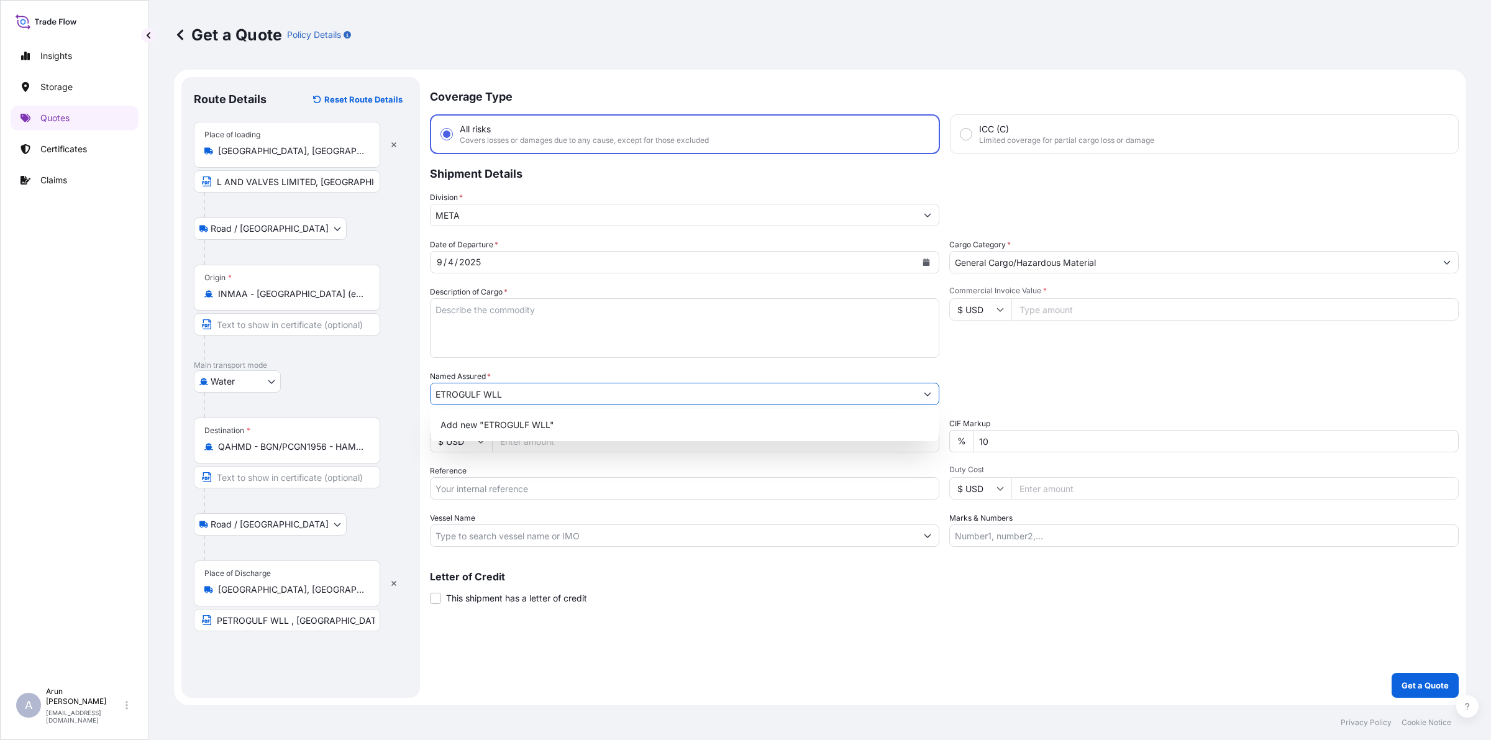
click at [433, 392] on input "ETROGULF WLL" at bounding box center [673, 394] width 486 height 22
click at [504, 426] on span "Add new "PETROGULF WLL"" at bounding box center [499, 425] width 119 height 12
type input "PETROGULF WLL"
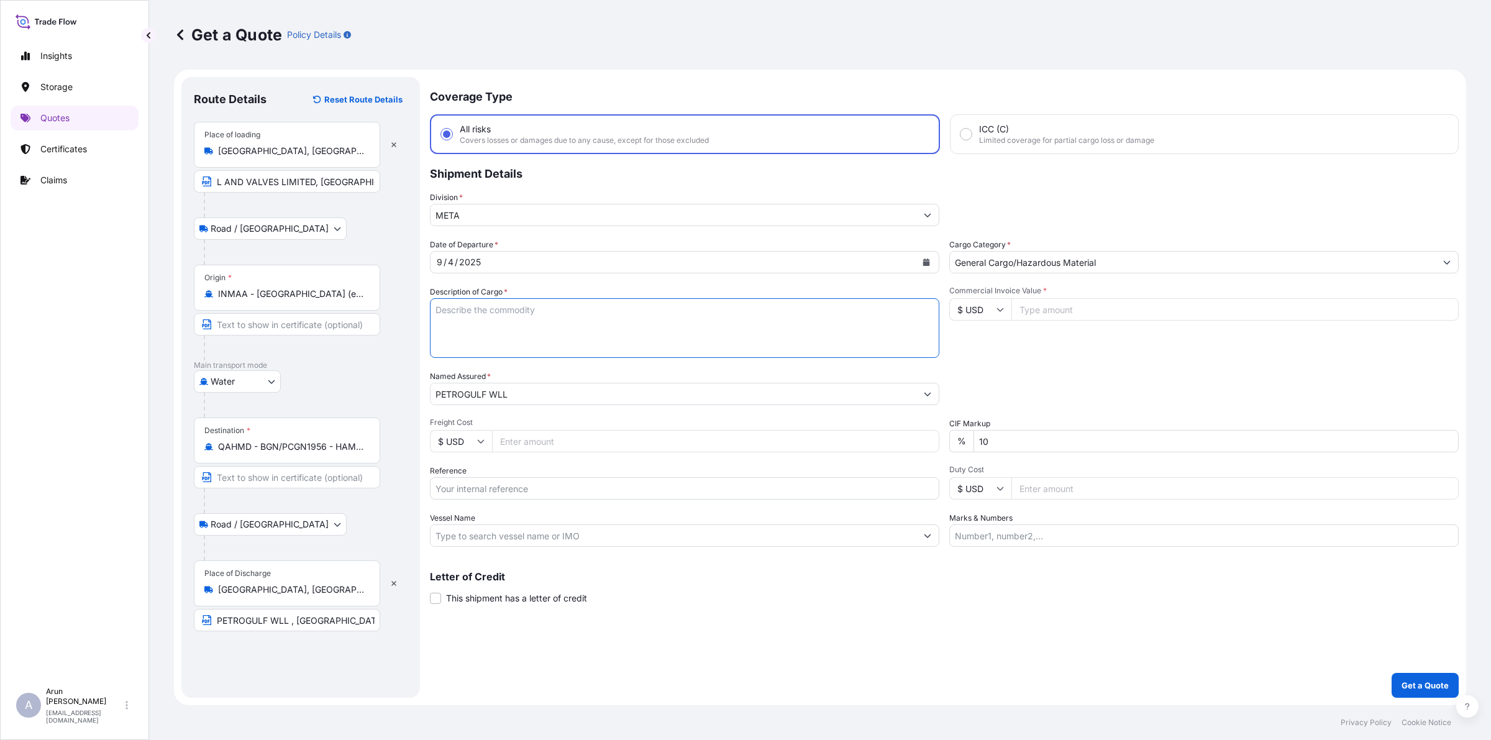
click at [488, 331] on textarea "Description of Cargo *" at bounding box center [684, 328] width 509 height 60
type textarea "INDUSTRIAL VALVES"
click at [541, 446] on input "Freight Cost" at bounding box center [715, 441] width 447 height 22
type input "385"
click at [566, 486] on input "Reference" at bounding box center [684, 488] width 509 height 22
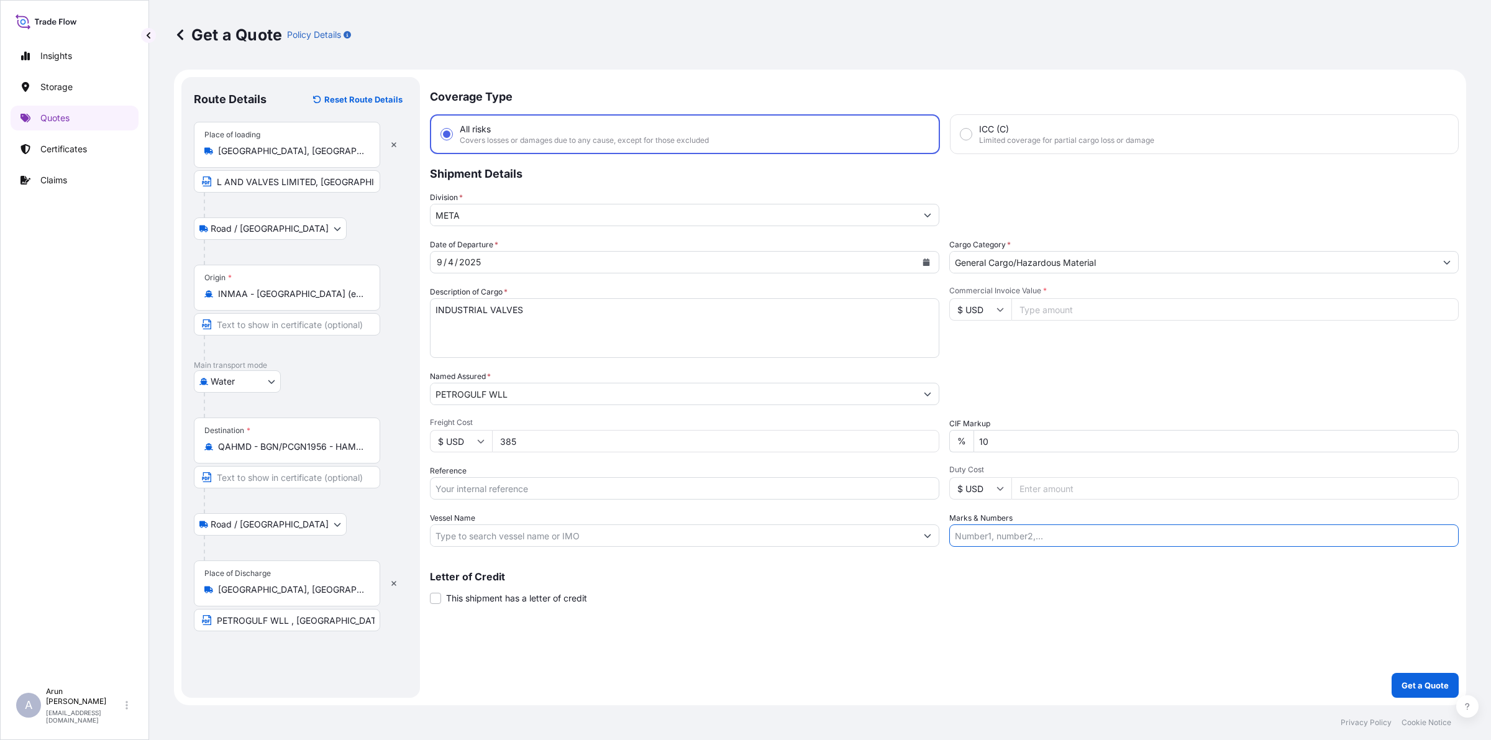
click at [1013, 525] on input "Marks & Numbers" at bounding box center [1203, 535] width 509 height 22
drag, startPoint x: 1012, startPoint y: 538, endPoint x: 1061, endPoint y: 542, distance: 48.6
click at [1061, 542] on input "INVOICE NO: CPI2025003 DATE: 15.08.2025" at bounding box center [1203, 535] width 509 height 22
type input "INVOICE NO: 4126819 DATE: 26.08.2025"
click at [1040, 315] on input "Commercial Invoice Value *" at bounding box center [1234, 309] width 447 height 22
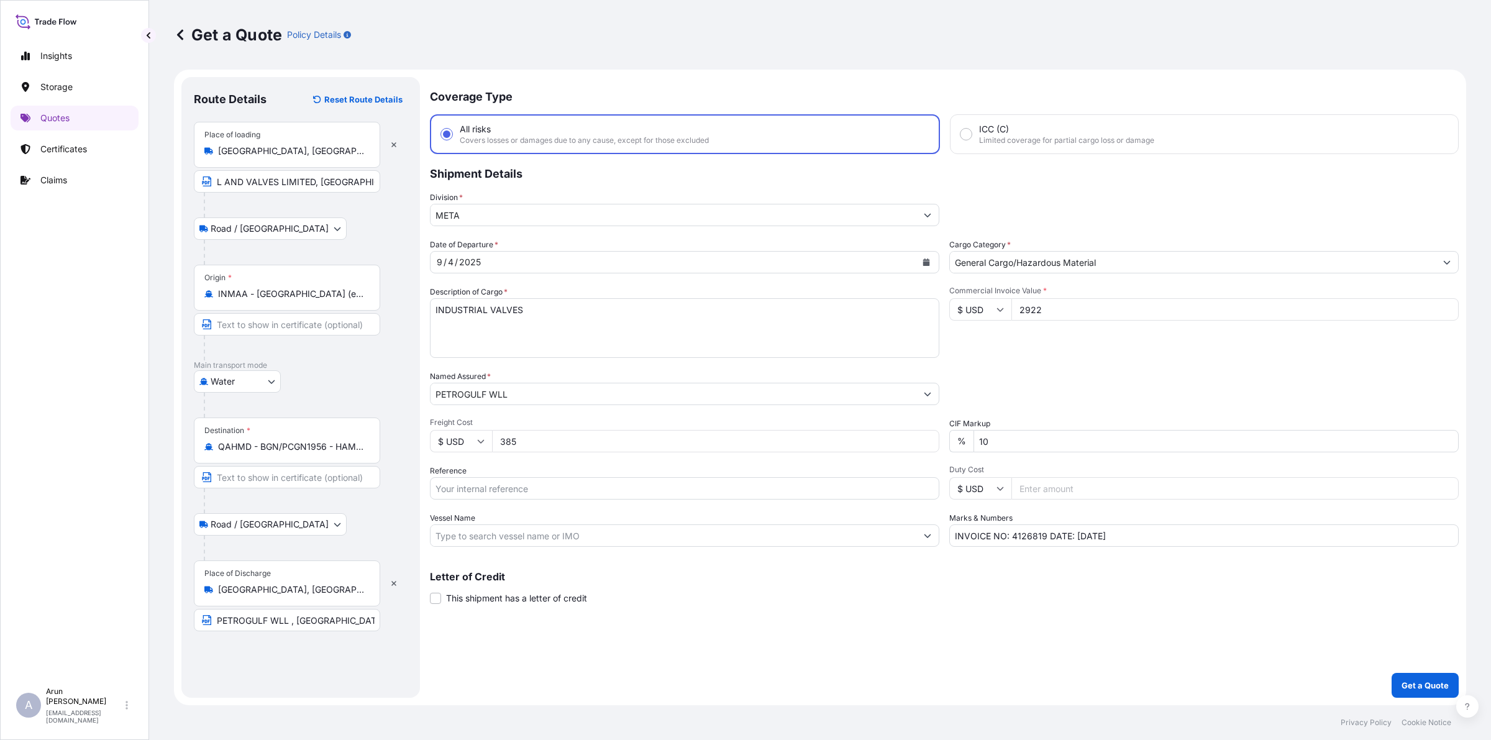
type input "2922"
click at [522, 536] on input "Vessel Name" at bounding box center [673, 535] width 486 height 22
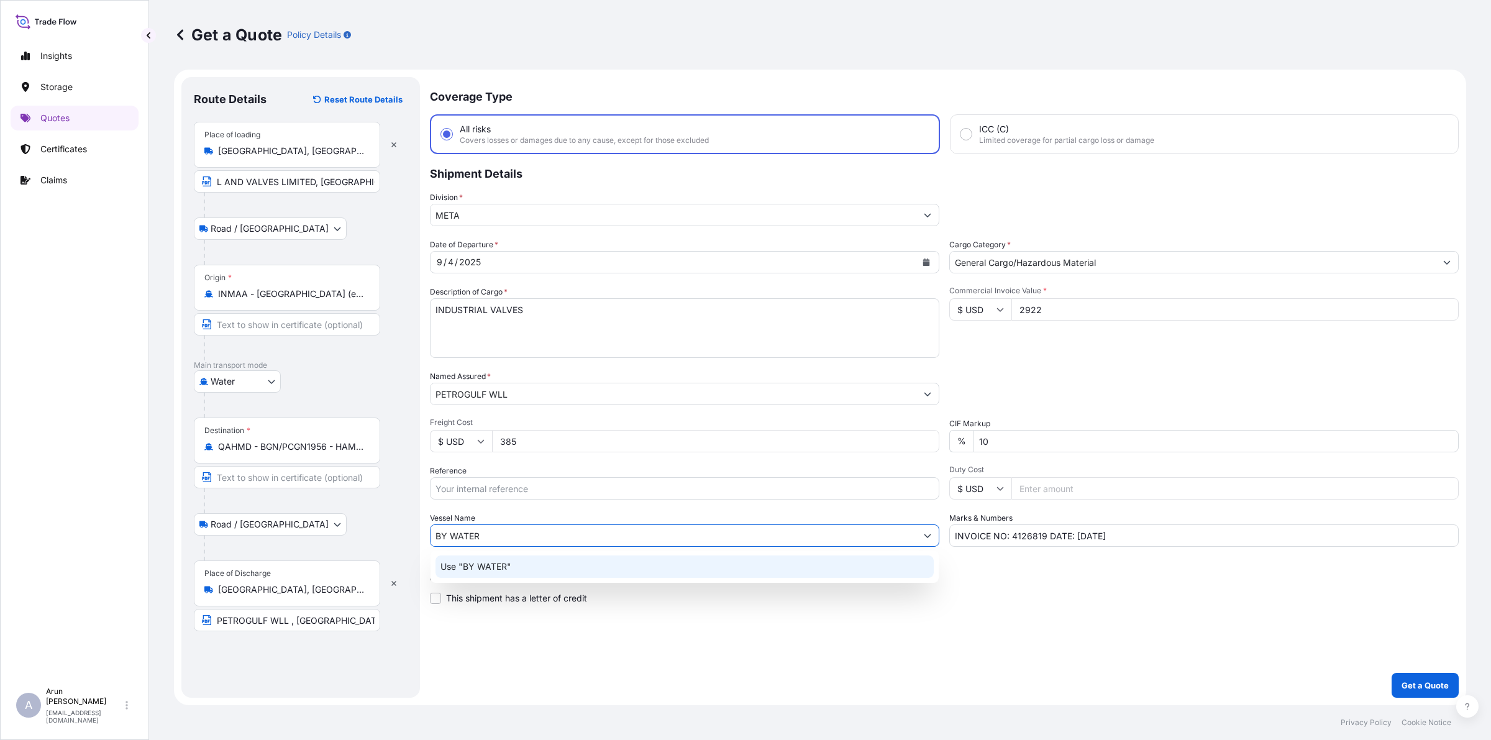
click at [474, 563] on p "Use "BY WATER"" at bounding box center [475, 566] width 71 height 12
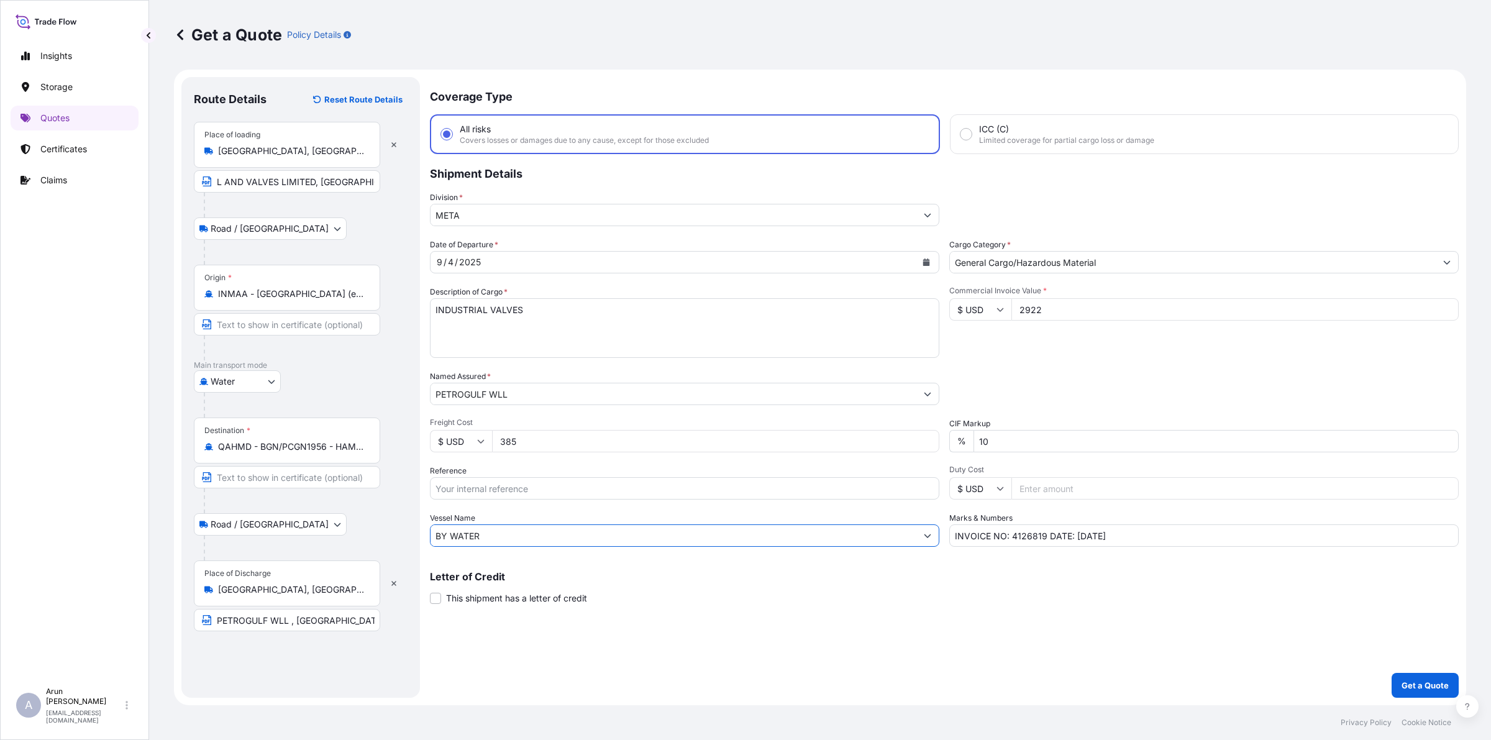
type input "BY WATER"
drag, startPoint x: 1010, startPoint y: 533, endPoint x: 1048, endPoint y: 533, distance: 37.9
click at [1048, 533] on input "INVOICE NO: 4126819 DATE: 26.08.2025" at bounding box center [1203, 535] width 509 height 22
click at [509, 489] on input "Reference" at bounding box center [684, 488] width 509 height 22
drag, startPoint x: 466, startPoint y: 482, endPoint x: 620, endPoint y: 512, distance: 156.4
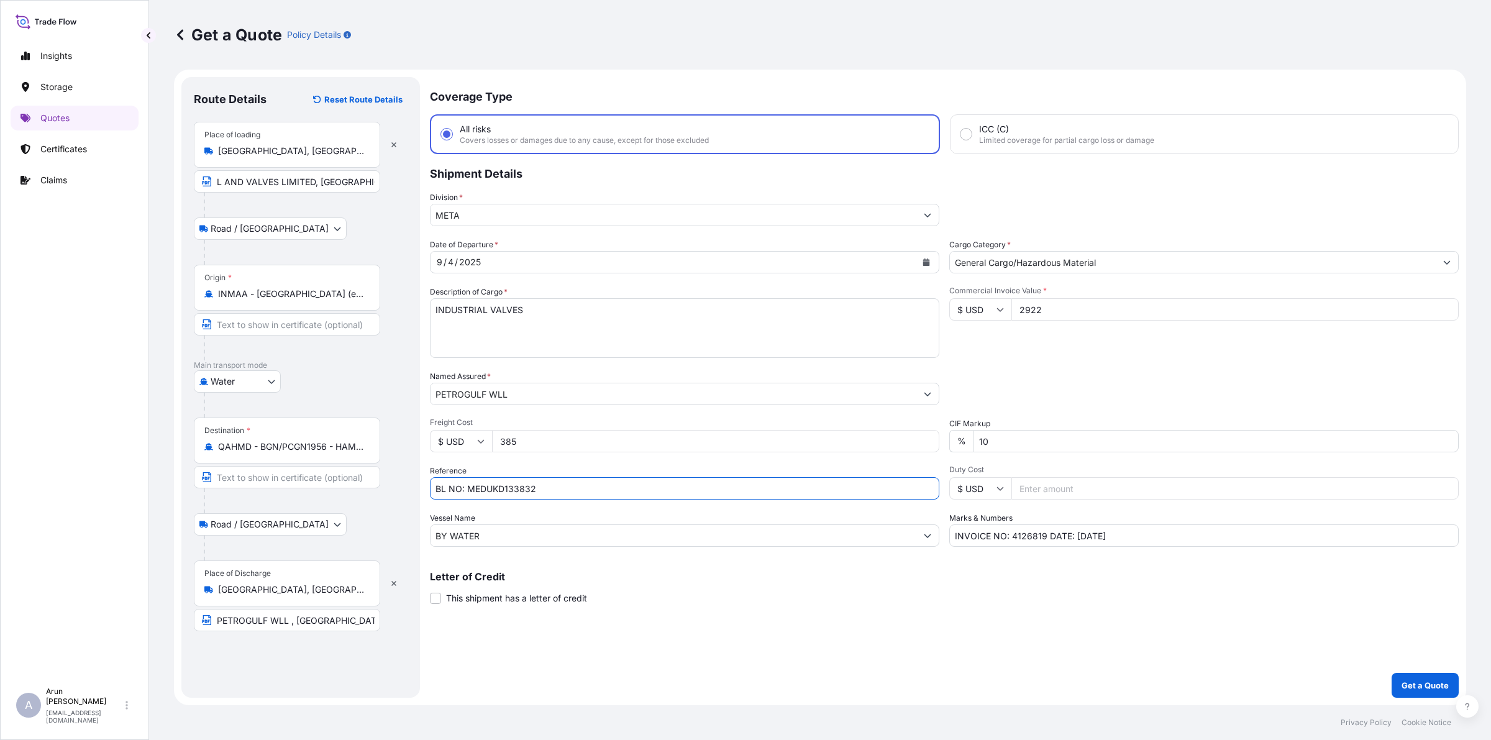
click at [620, 512] on div "Date of Departure * 9 / 4 / 2025 Cargo Category * General Cargo/Hazardous Mater…" at bounding box center [944, 392] width 1028 height 308
type input "BL NO: 664115000582"
drag, startPoint x: 1010, startPoint y: 537, endPoint x: 1026, endPoint y: 539, distance: 16.3
click at [1026, 539] on input "INVOICE NO: 4126819 DATE: 26.08.2025" at bounding box center [1203, 535] width 509 height 22
click at [1437, 681] on p "Get a Quote" at bounding box center [1424, 685] width 47 height 12
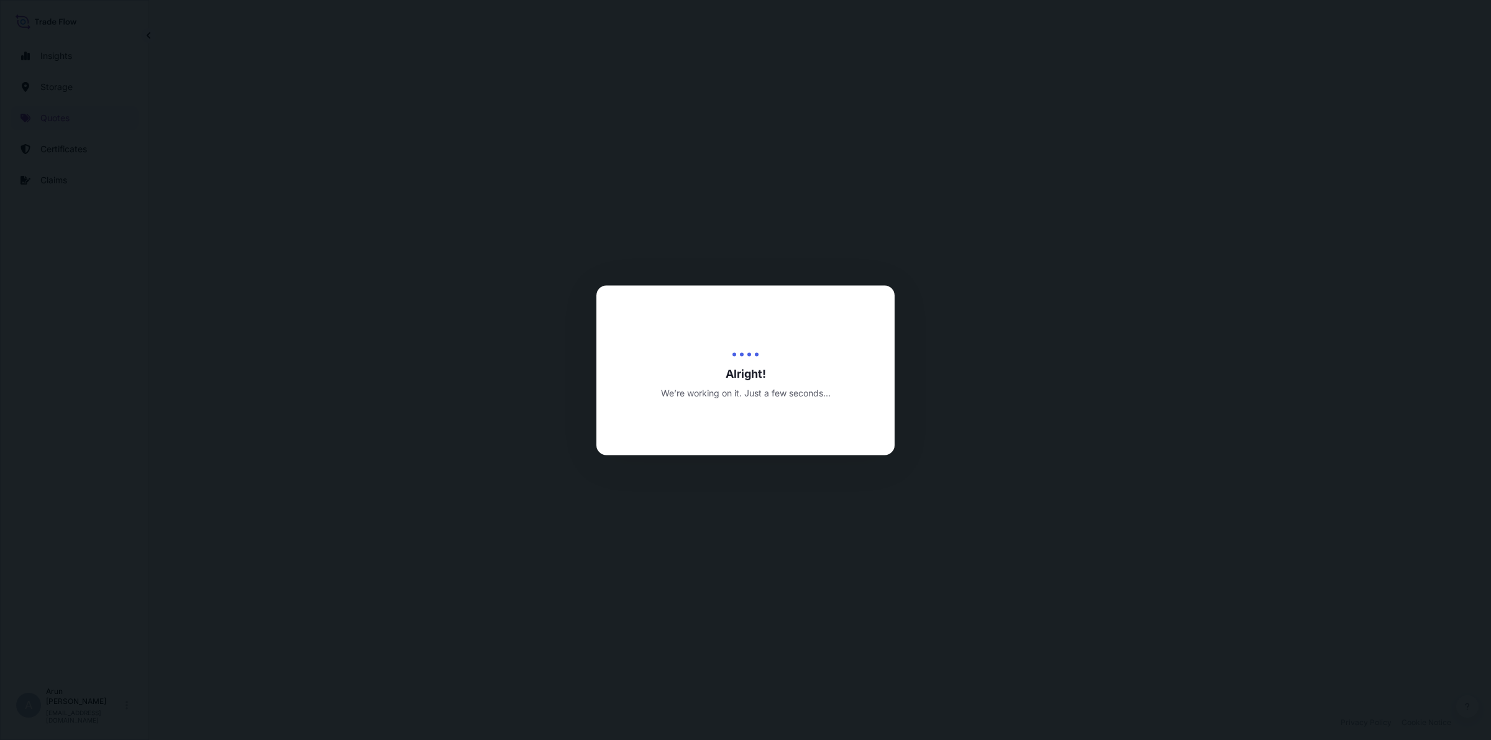
select select "Road / Inland"
select select "Water"
select select "Road / Inland"
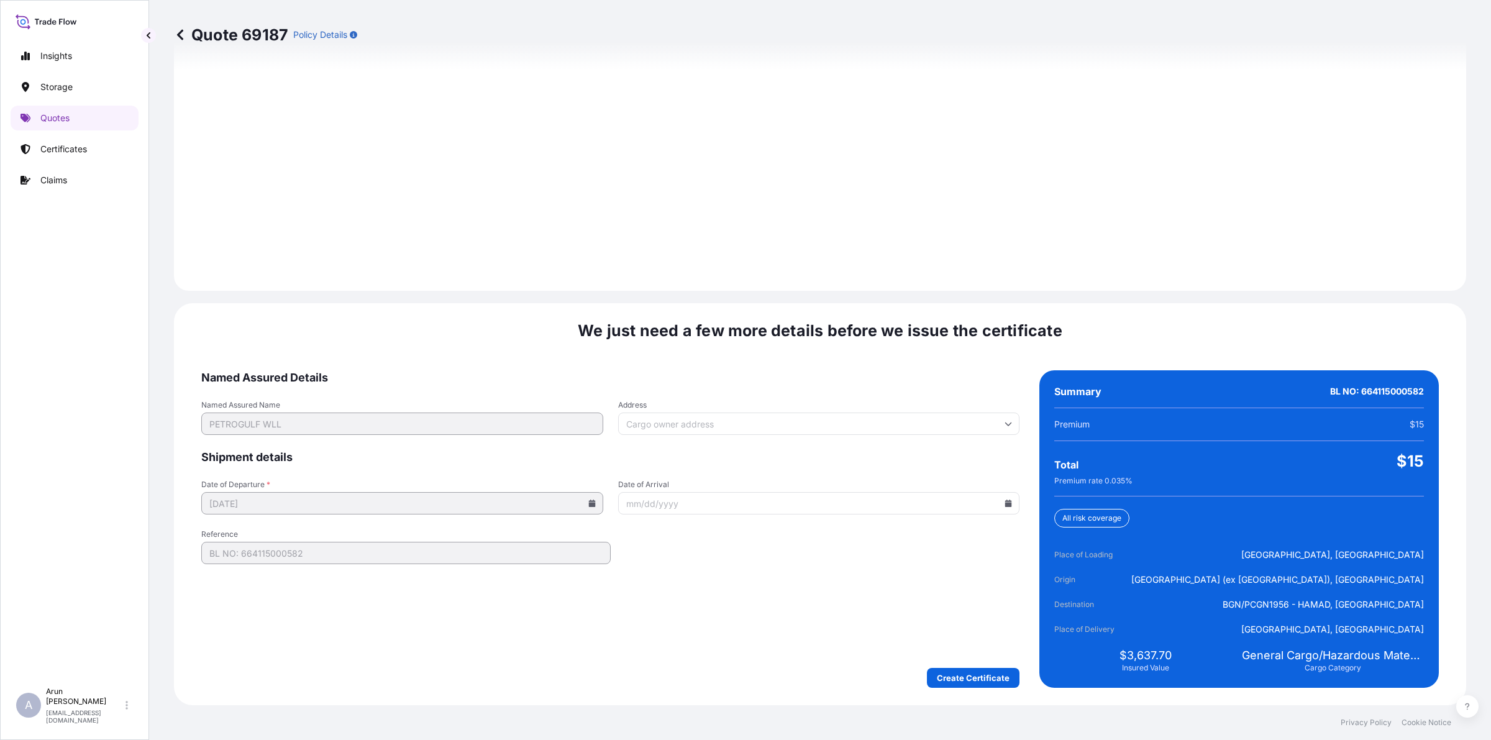
scroll to position [1716, 0]
click at [818, 414] on input "Address" at bounding box center [819, 423] width 402 height 22
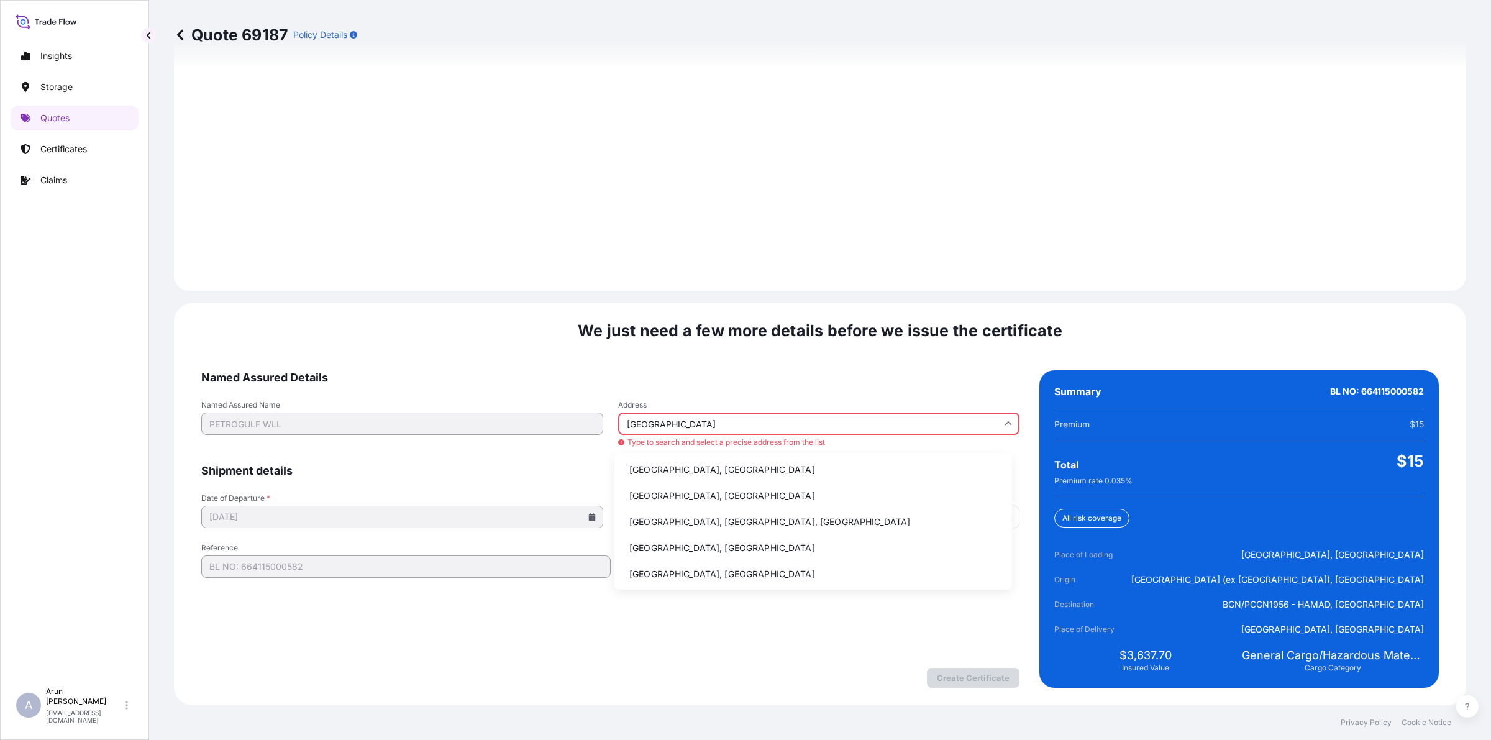
click at [722, 473] on li "Doha, Qatar" at bounding box center [813, 470] width 388 height 24
type input "Doha, Qatar"
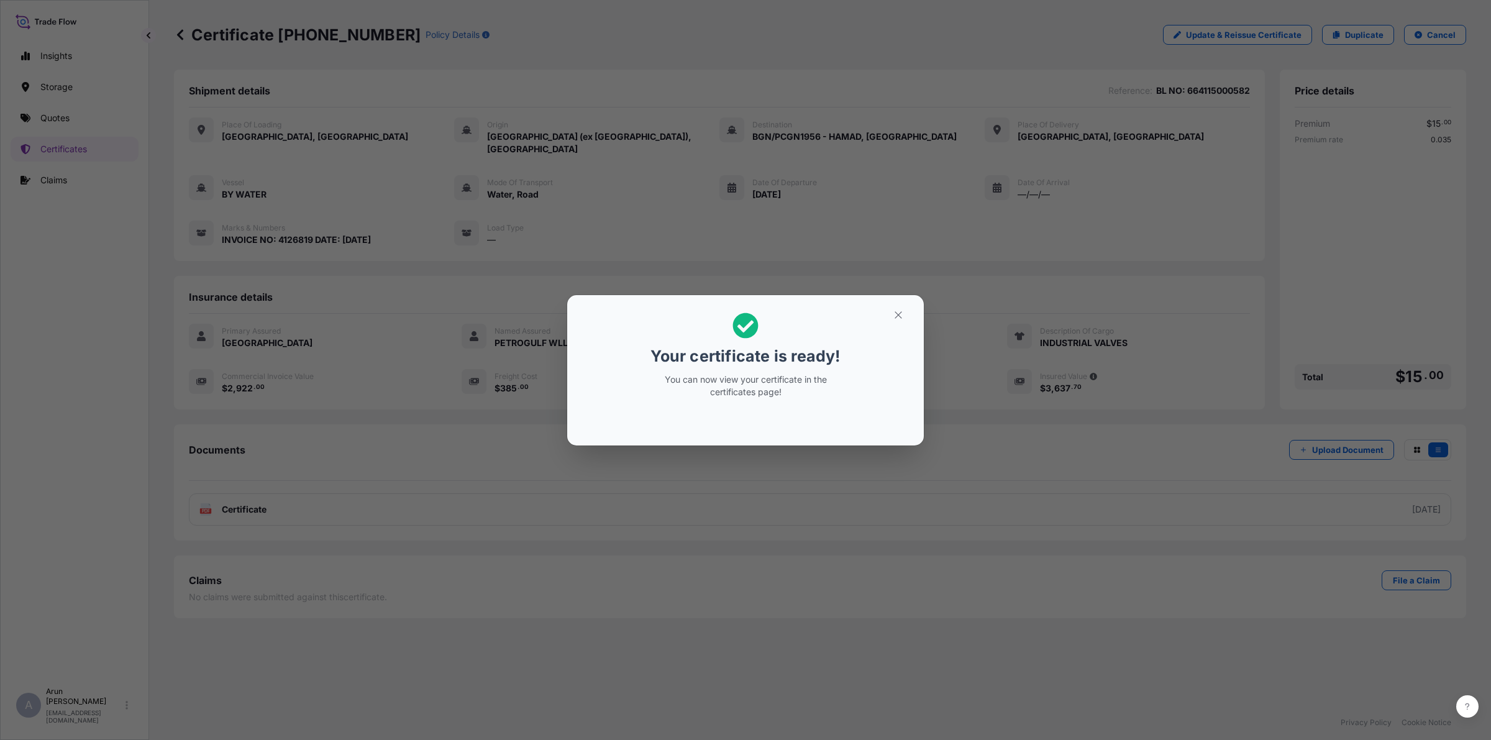
drag, startPoint x: 904, startPoint y: 299, endPoint x: 910, endPoint y: 298, distance: 6.2
click at [910, 298] on section "Your certificate is ready! You can now view your certificate in the certificate…" at bounding box center [745, 370] width 356 height 150
click at [890, 312] on button "button" at bounding box center [898, 315] width 31 height 20
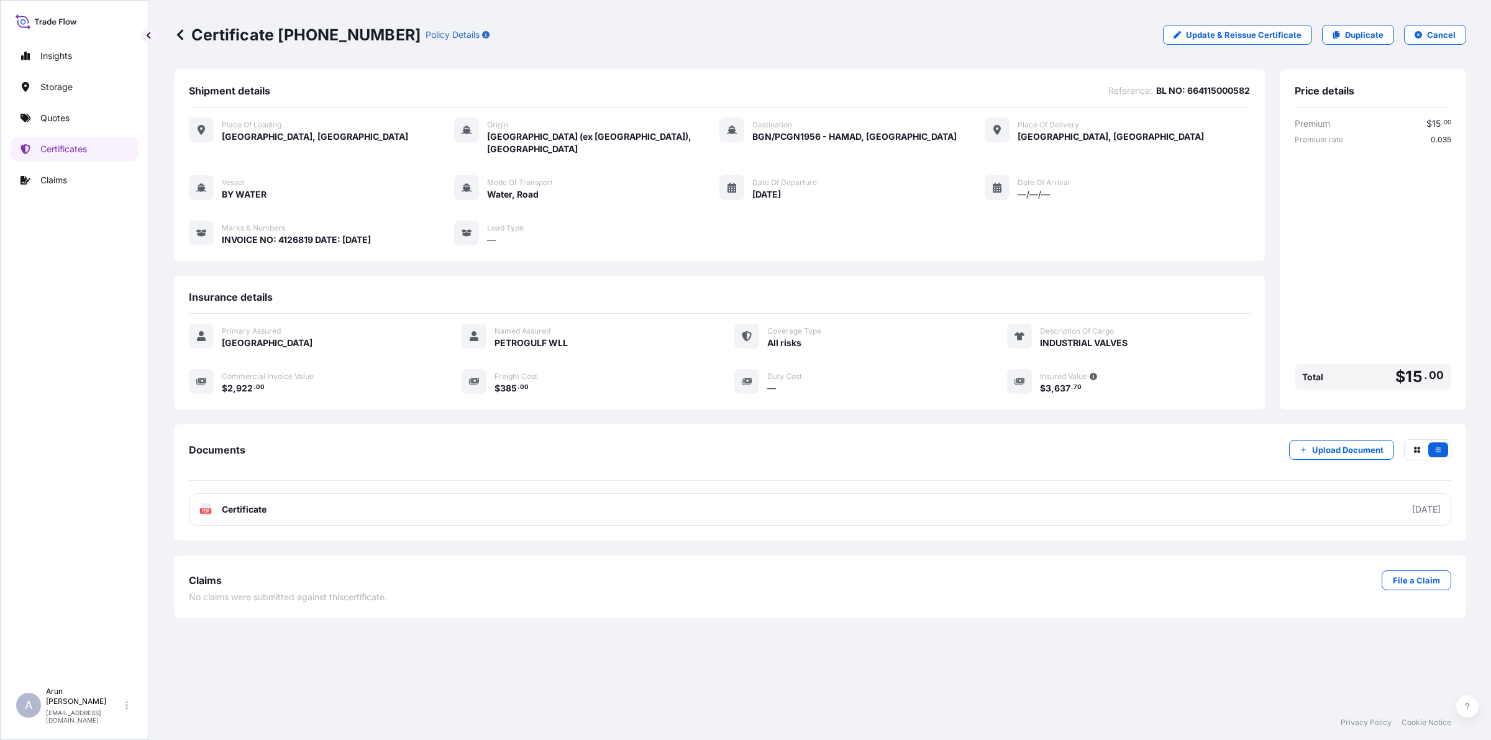
click at [224, 511] on div "Documents Upload Document PDF Certificate 2025-09-10" at bounding box center [820, 482] width 1292 height 116
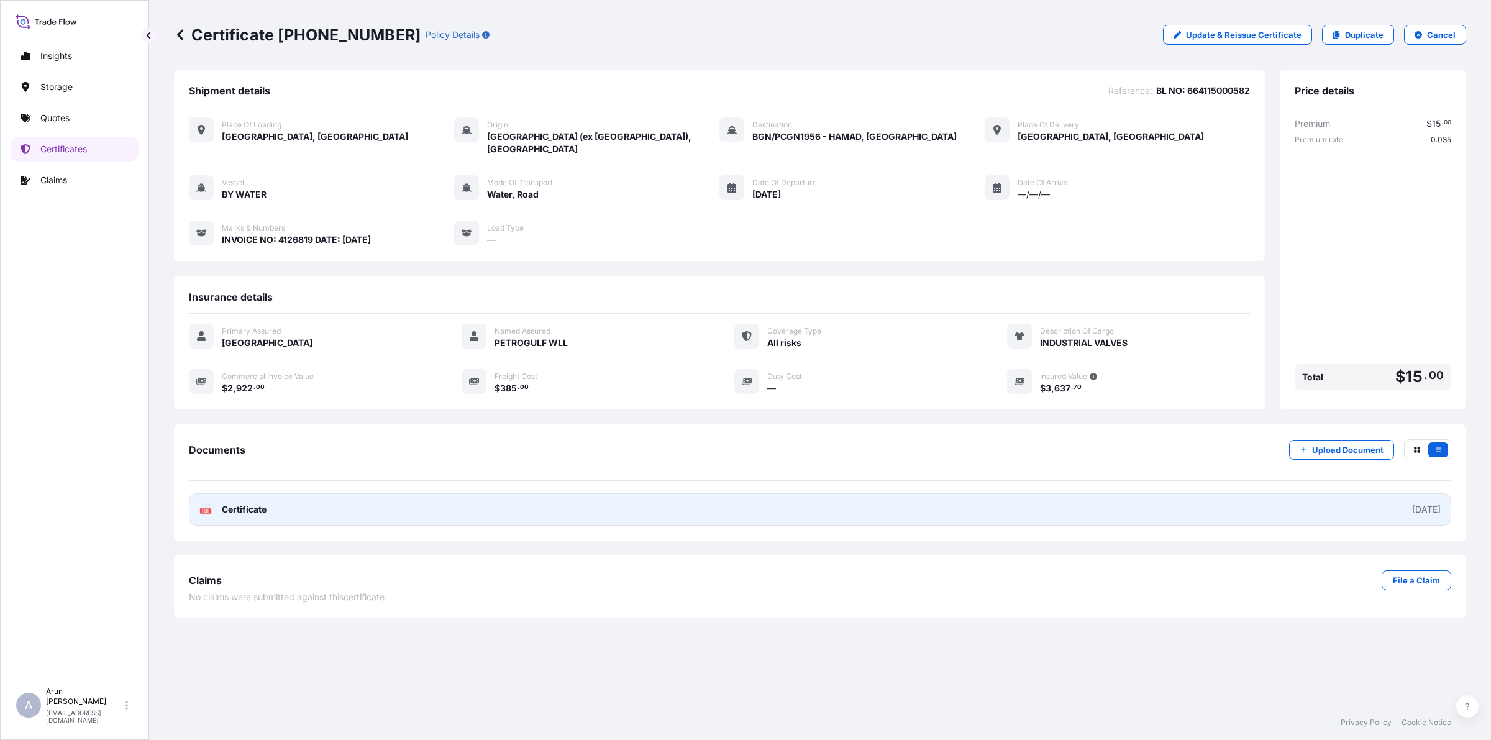
click at [217, 503] on div "PDF Certificate" at bounding box center [232, 509] width 67 height 12
